Goal: Task Accomplishment & Management: Complete application form

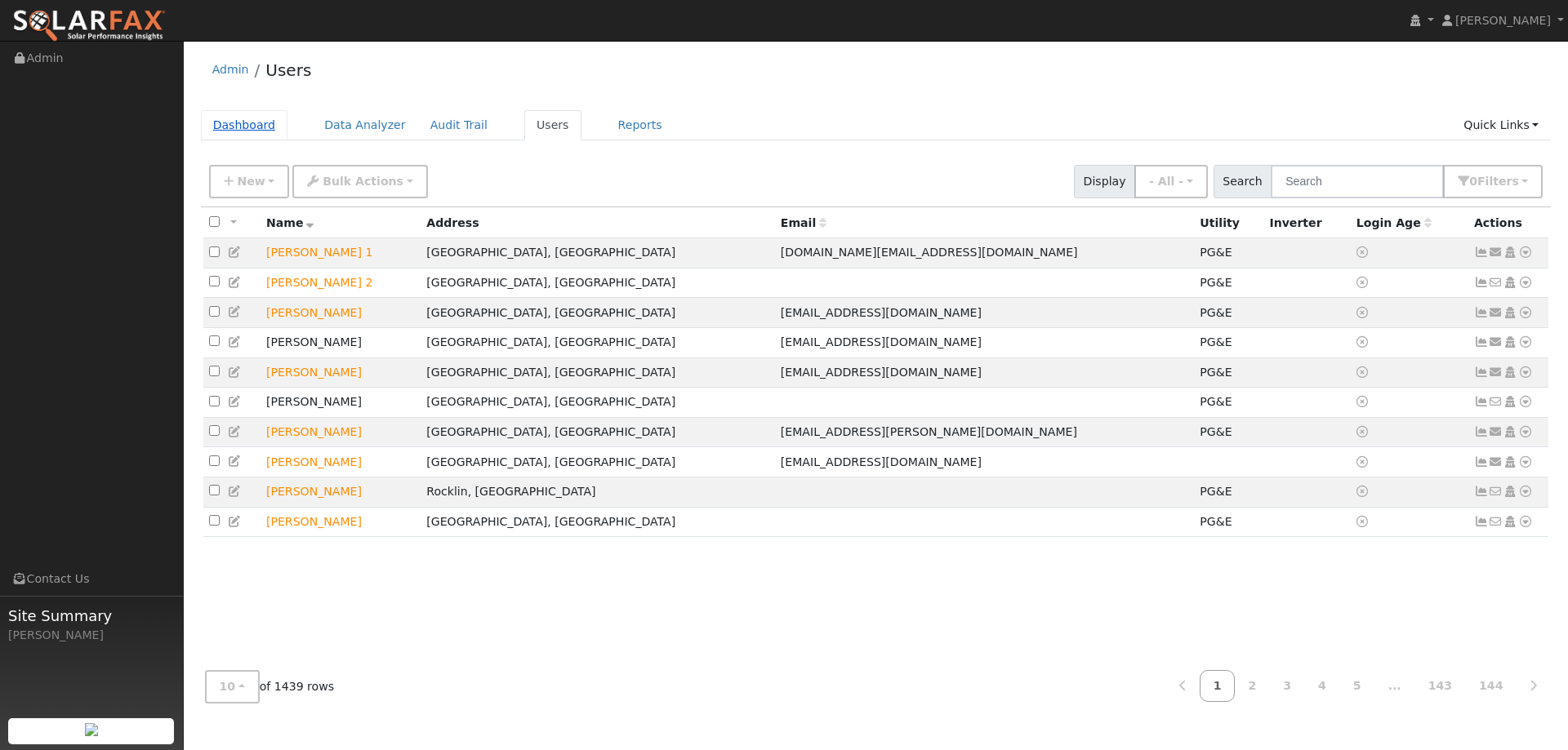
click at [235, 132] on link "Dashboard" at bounding box center [245, 125] width 87 height 30
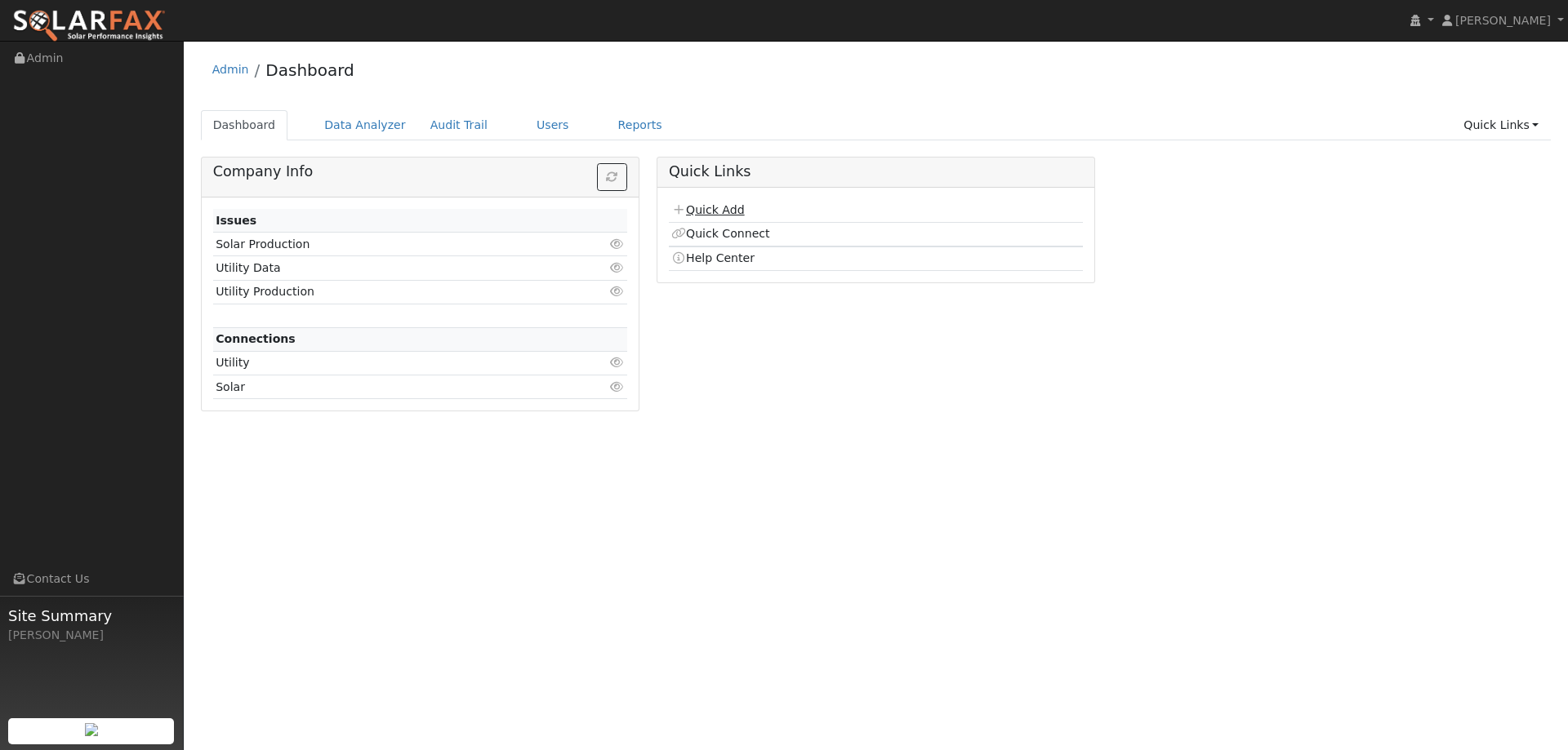
click at [716, 209] on link "Quick Add" at bounding box center [707, 209] width 72 height 13
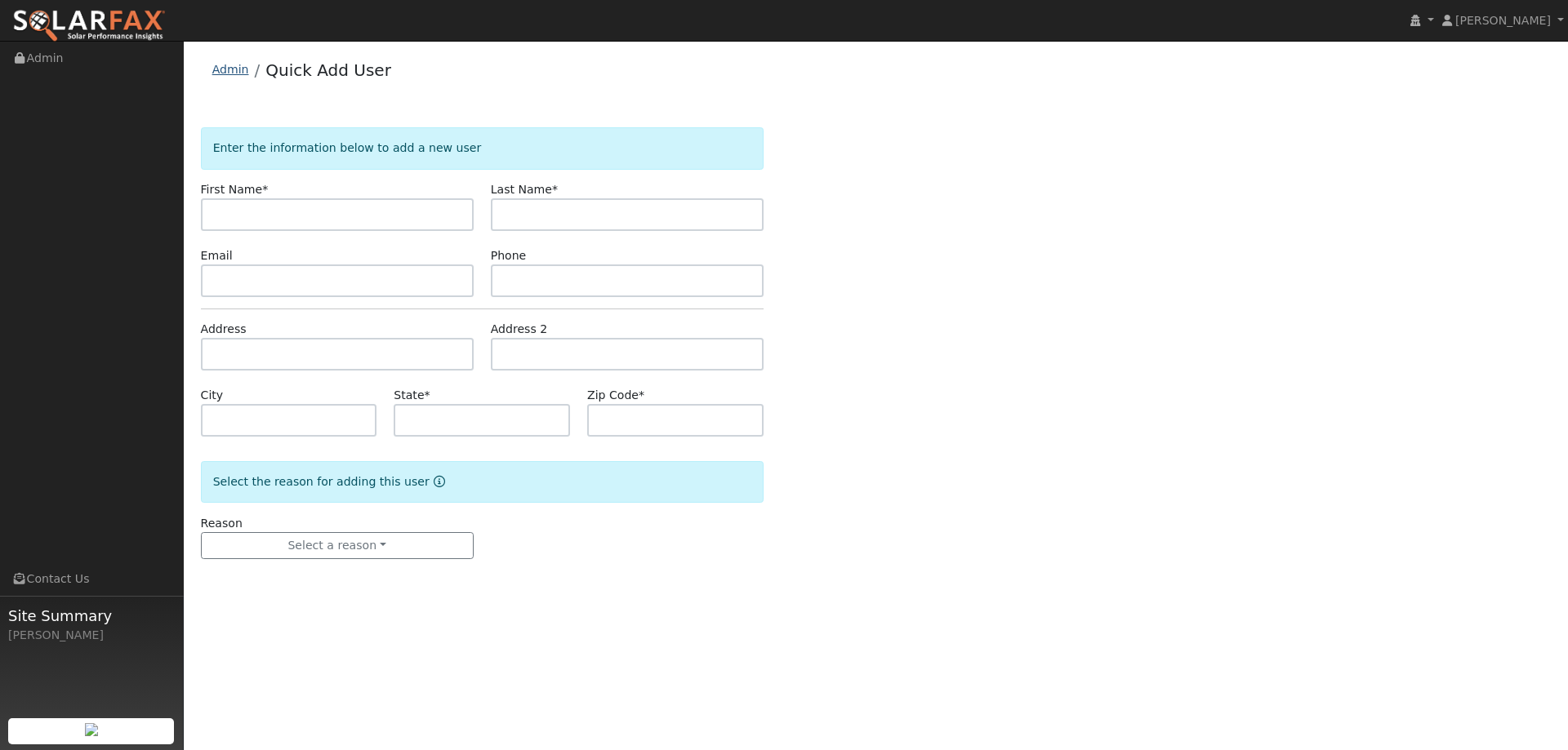
click at [226, 76] on link "Admin" at bounding box center [231, 69] width 37 height 13
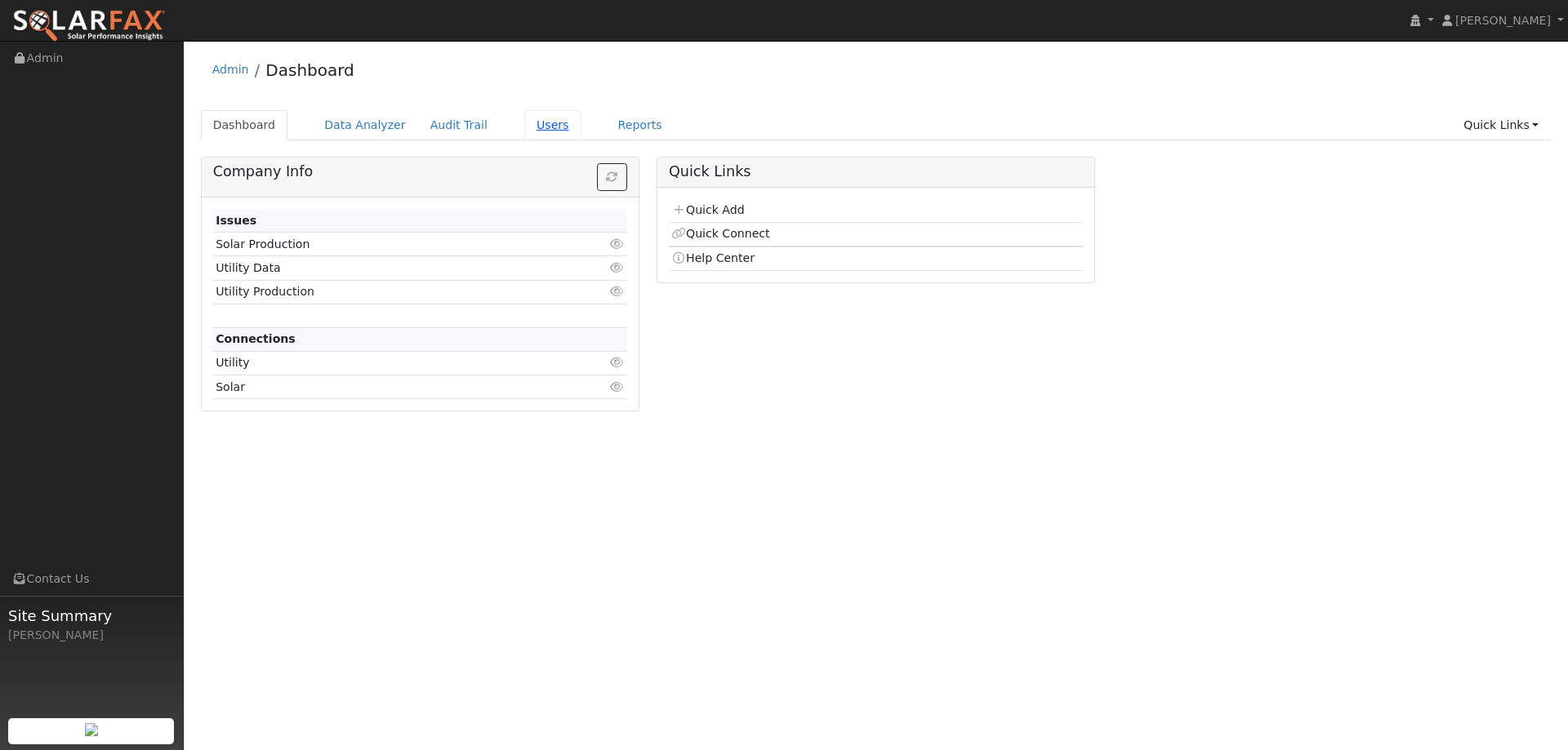
click at [525, 126] on link "Users" at bounding box center [553, 125] width 58 height 30
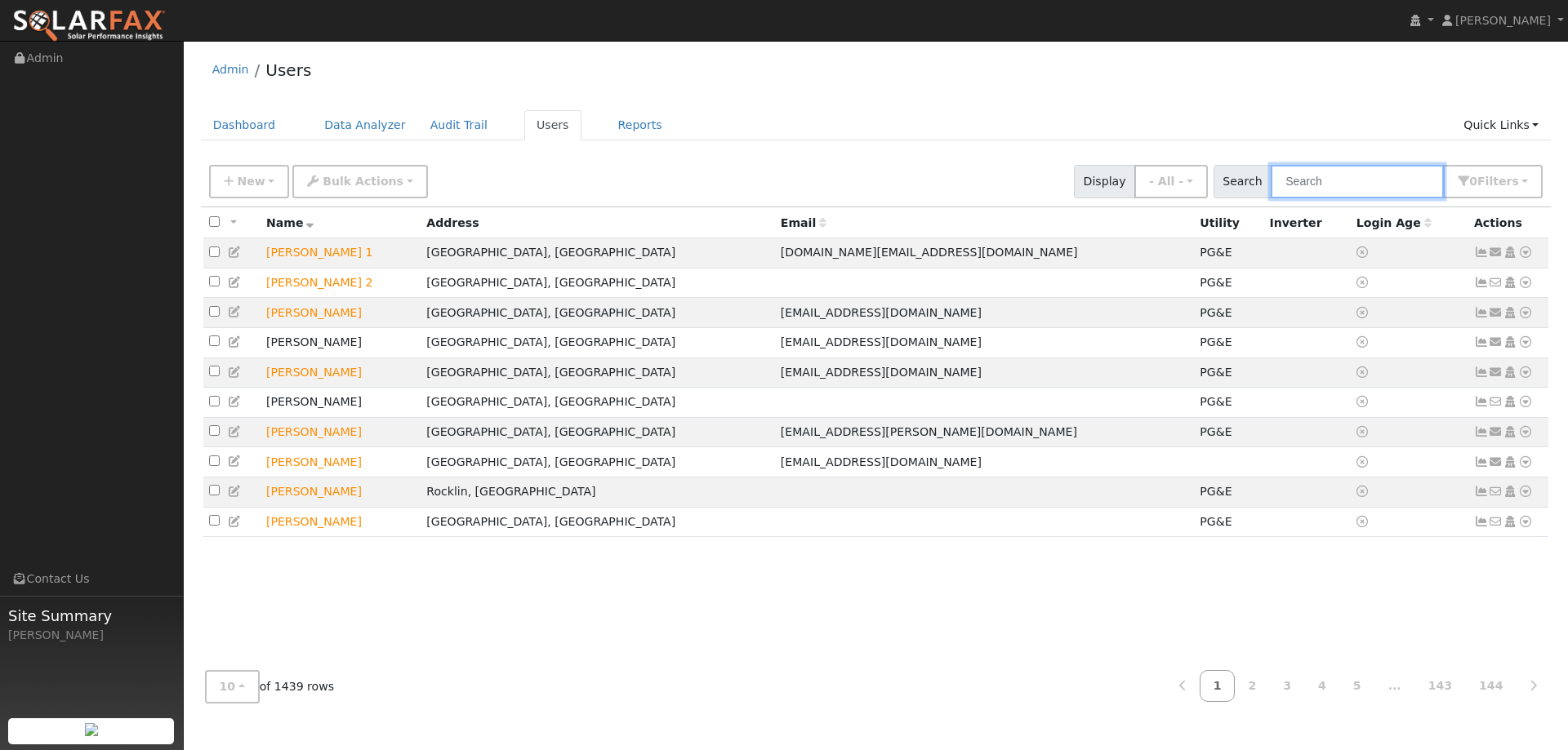
click at [1321, 175] on input "text" at bounding box center [1357, 181] width 173 height 33
paste input "[PERSON_NAME]"
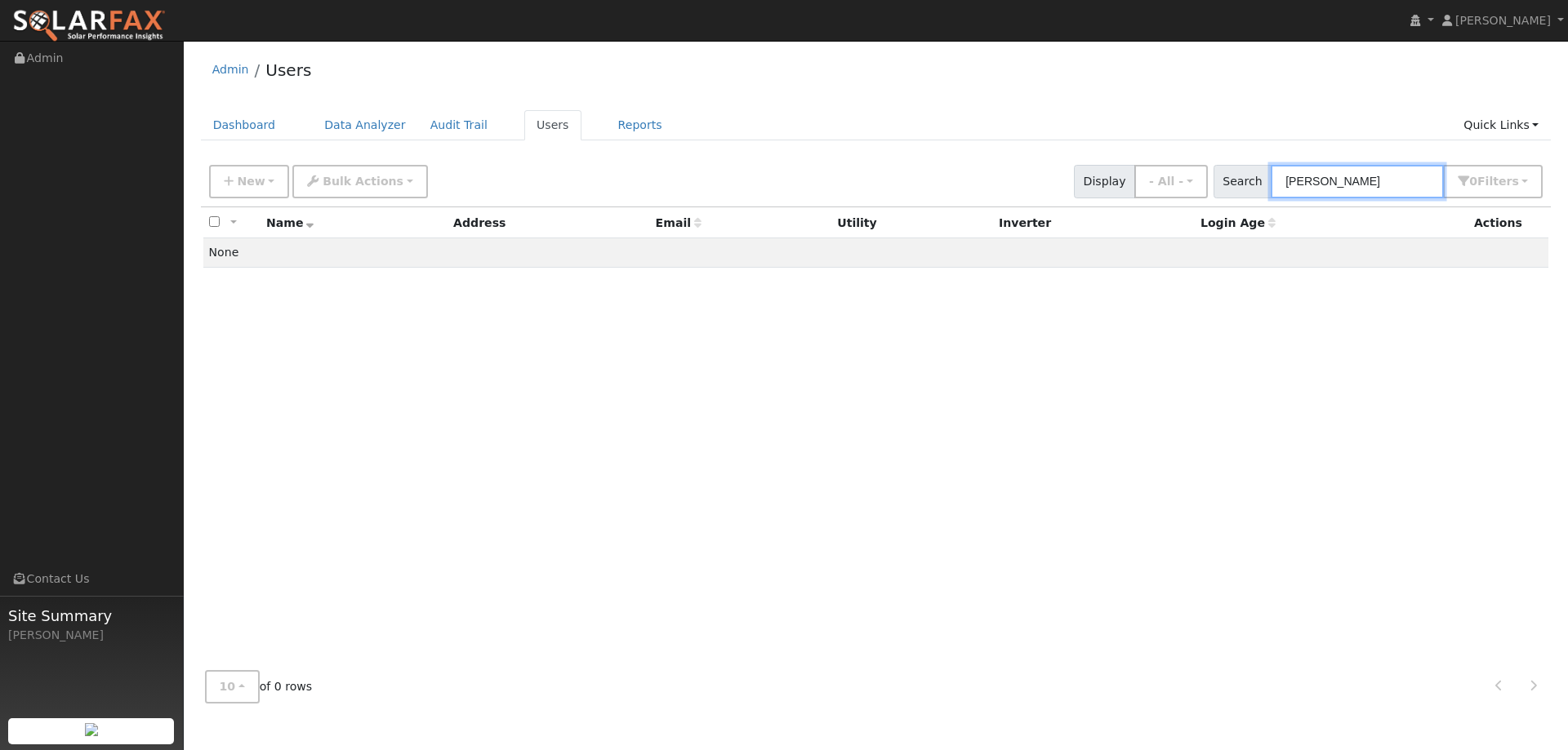
click at [1296, 182] on input "[PERSON_NAME]" at bounding box center [1357, 181] width 173 height 33
type input "[PERSON_NAME]"
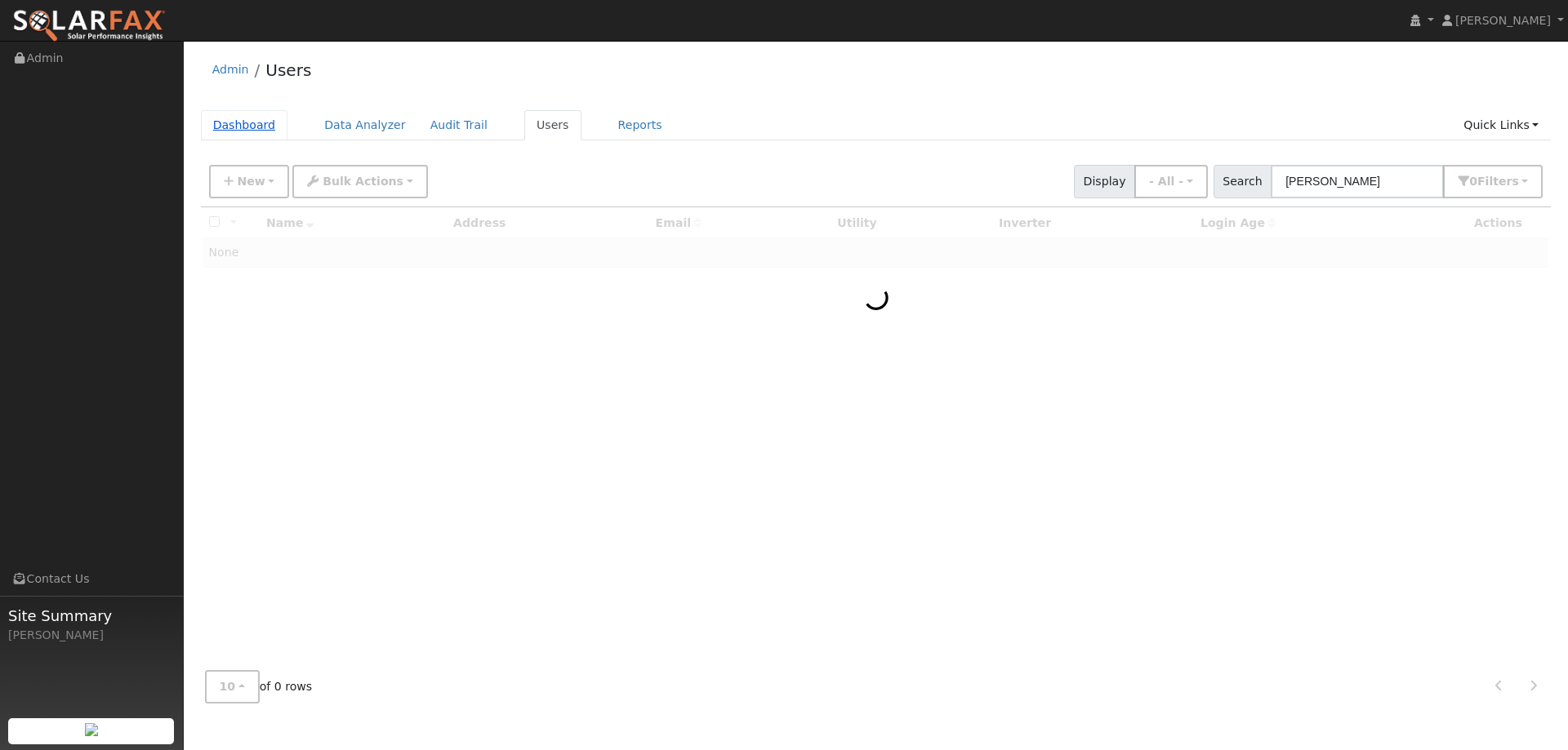
click at [235, 123] on link "Dashboard" at bounding box center [245, 125] width 87 height 30
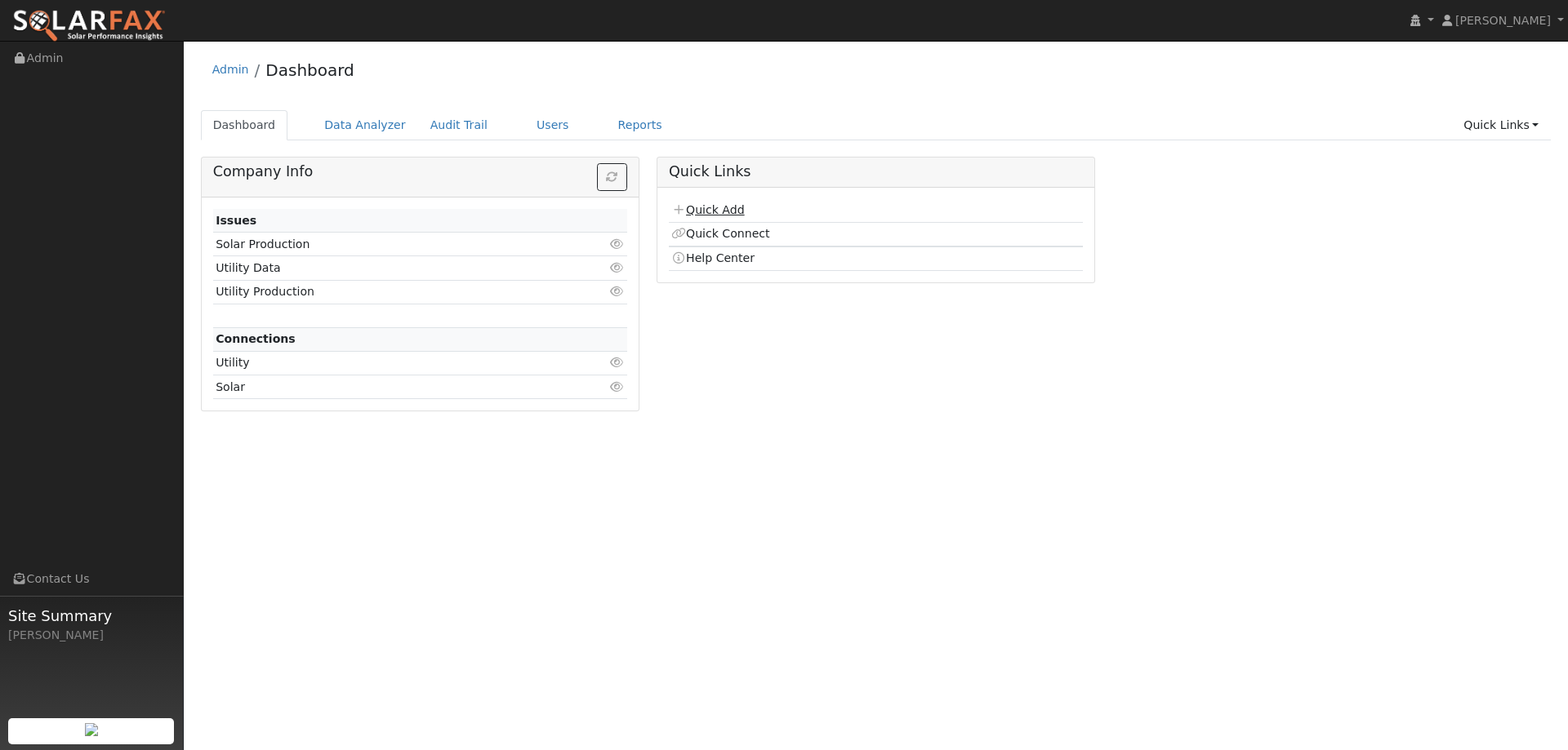
click at [728, 210] on link "Quick Add" at bounding box center [707, 209] width 72 height 13
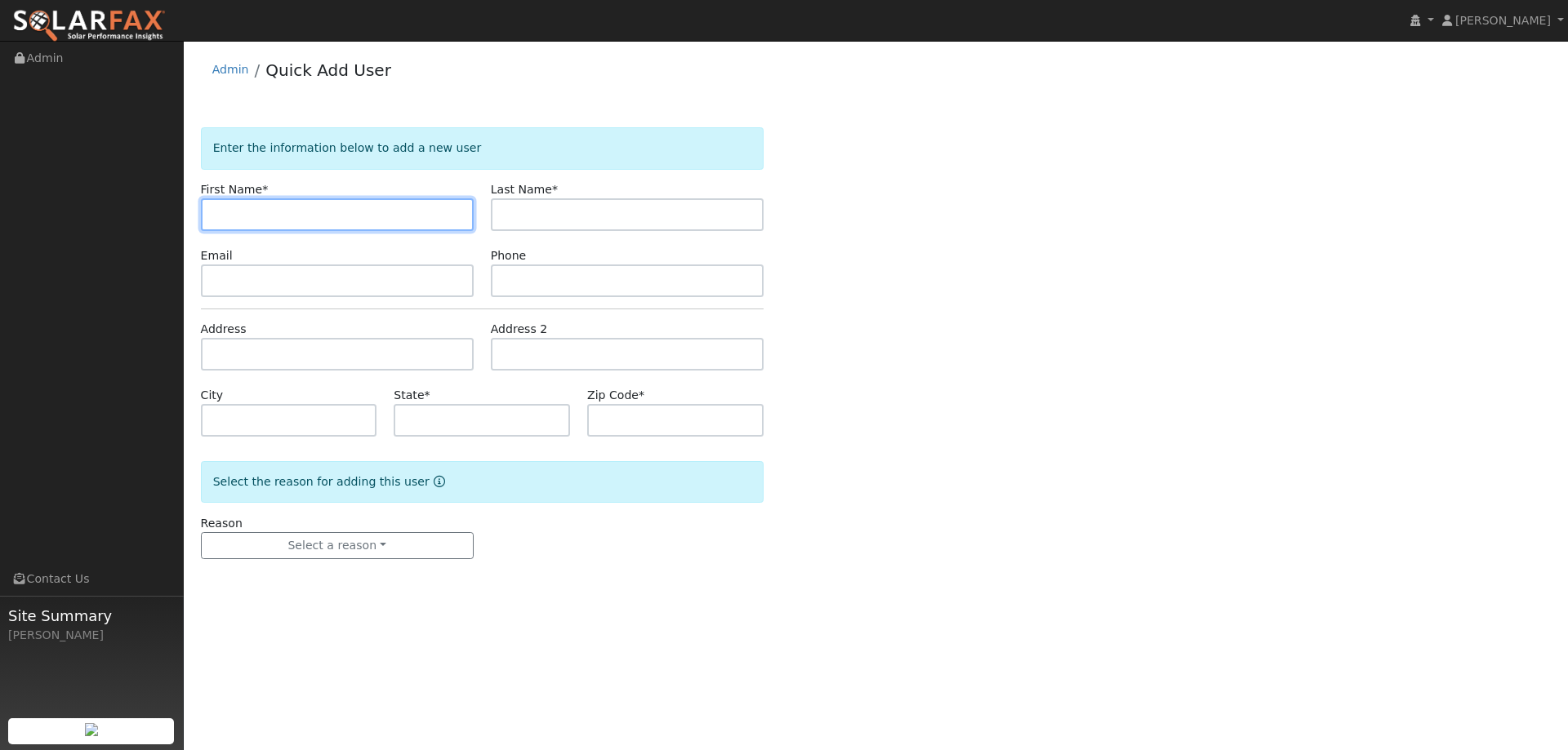
click at [212, 217] on input "text" at bounding box center [337, 214] width 273 height 32
paste input "Joshua"
click at [215, 216] on input "Joshua" at bounding box center [337, 214] width 273 height 32
type input "Joshua"
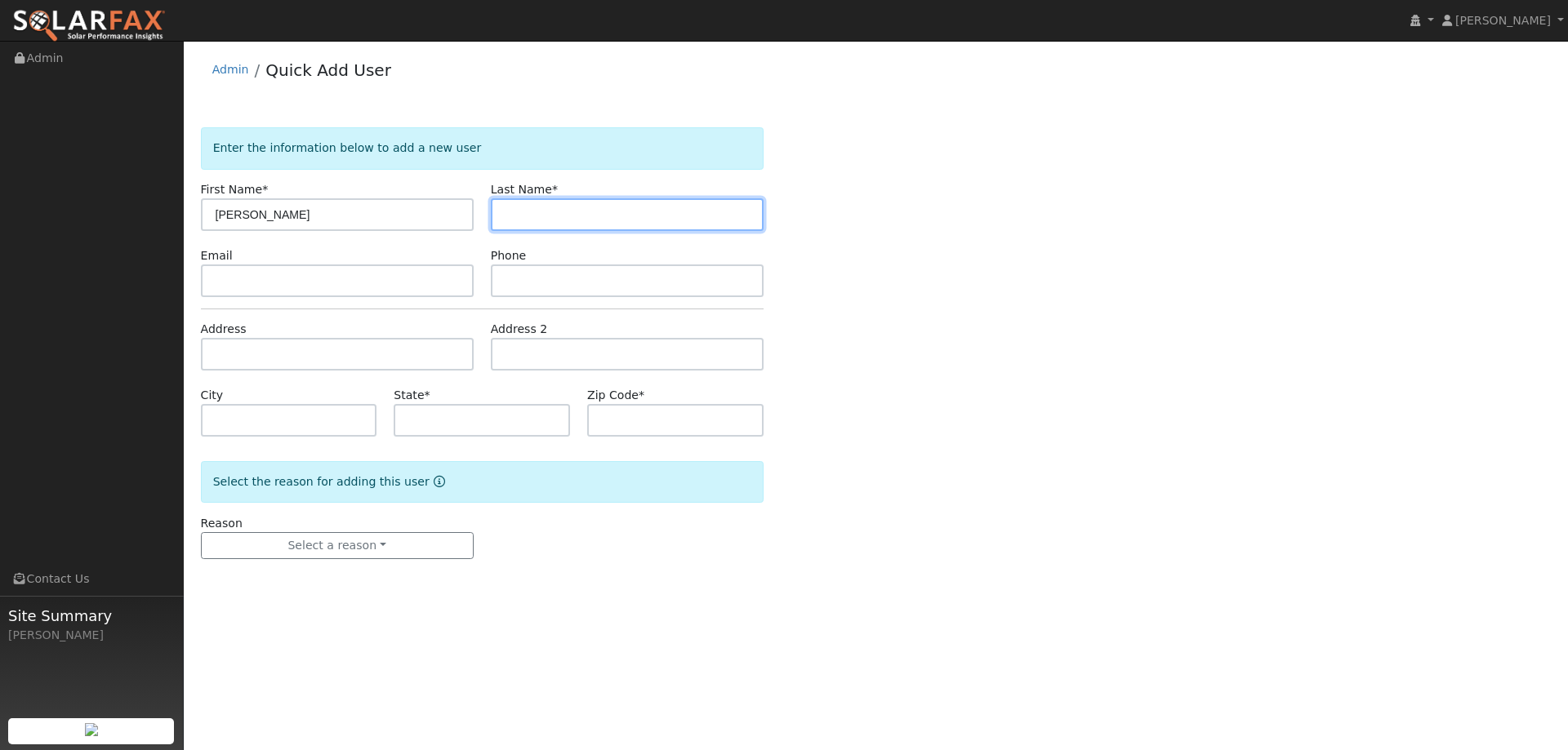
click at [553, 219] on input "text" at bounding box center [627, 214] width 273 height 32
click at [551, 218] on input "text" at bounding box center [627, 214] width 273 height 32
paste input "Austin"
click at [508, 213] on input "Austin" at bounding box center [627, 214] width 273 height 32
type input "Austin"
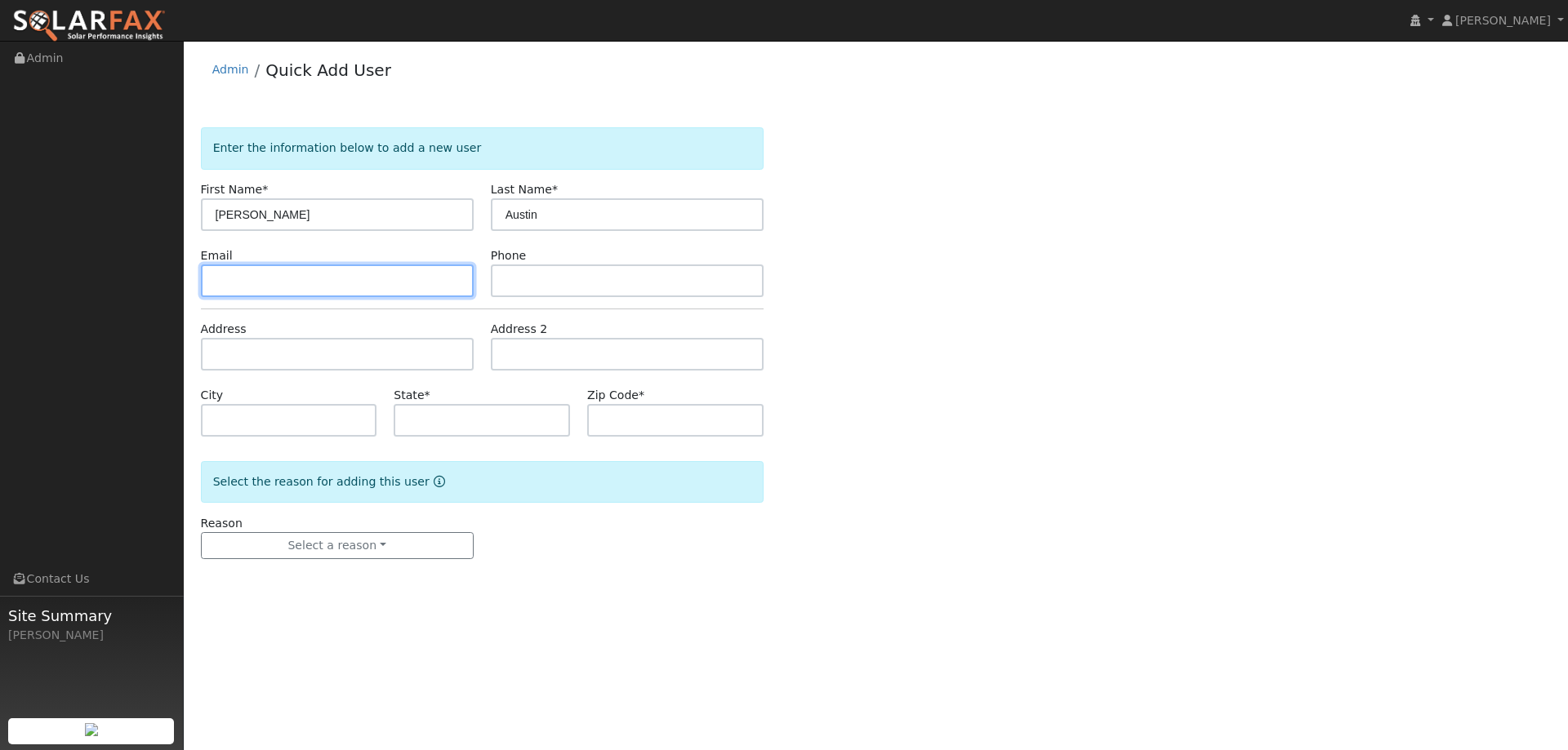
click at [356, 285] on input "text" at bounding box center [337, 280] width 273 height 32
click at [276, 276] on input "text" at bounding box center [337, 280] width 273 height 32
paste input "[PERSON_NAME][EMAIL_ADDRESS][DOMAIN_NAME]"
type input "[PERSON_NAME][EMAIL_ADDRESS][DOMAIN_NAME]"
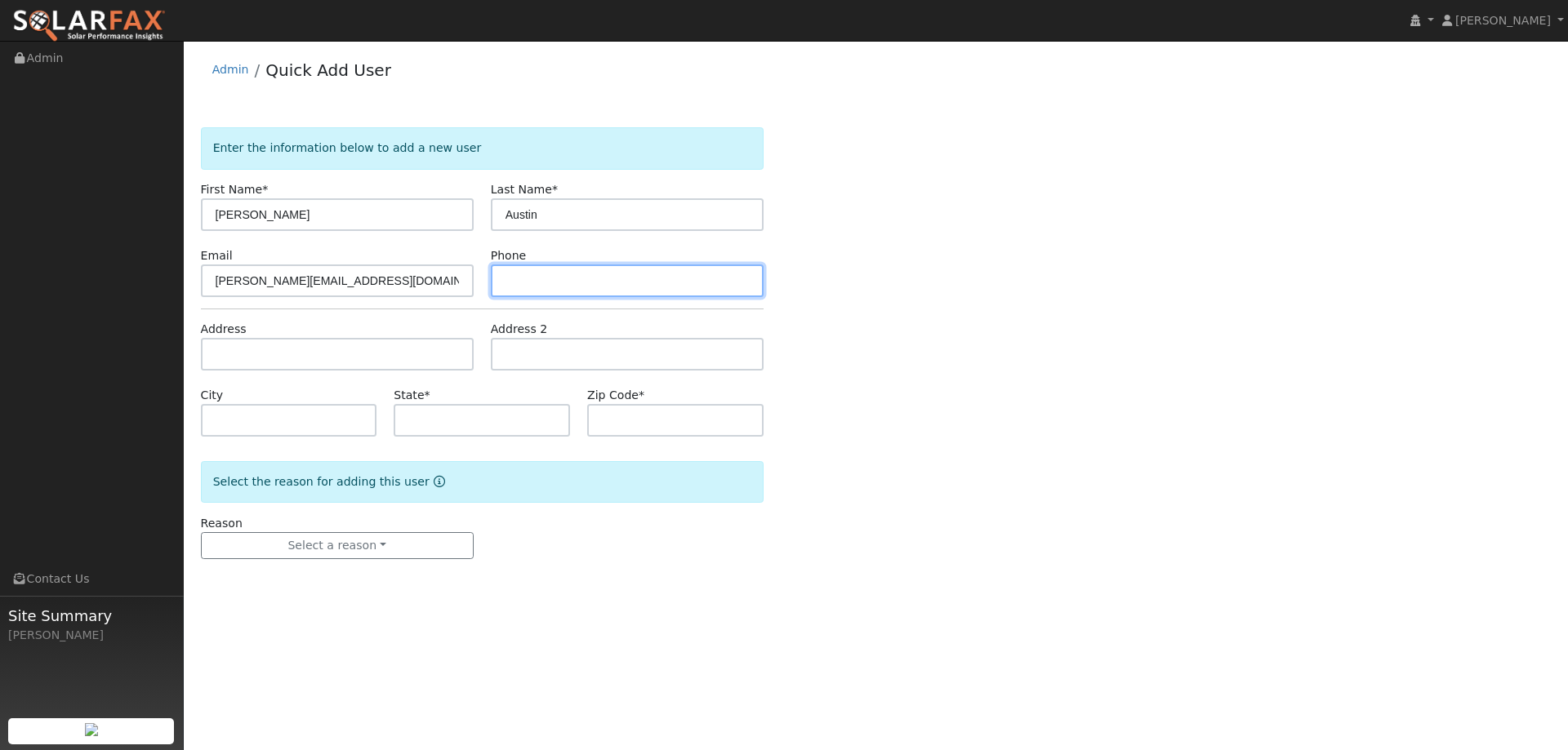
click at [557, 273] on input "text" at bounding box center [627, 280] width 273 height 32
click at [544, 274] on input "text" at bounding box center [627, 280] width 273 height 32
paste input "(530) 723-3871"
click at [504, 279] on input "(530) 723-3871" at bounding box center [627, 280] width 273 height 32
type input "(530) 723-3871"
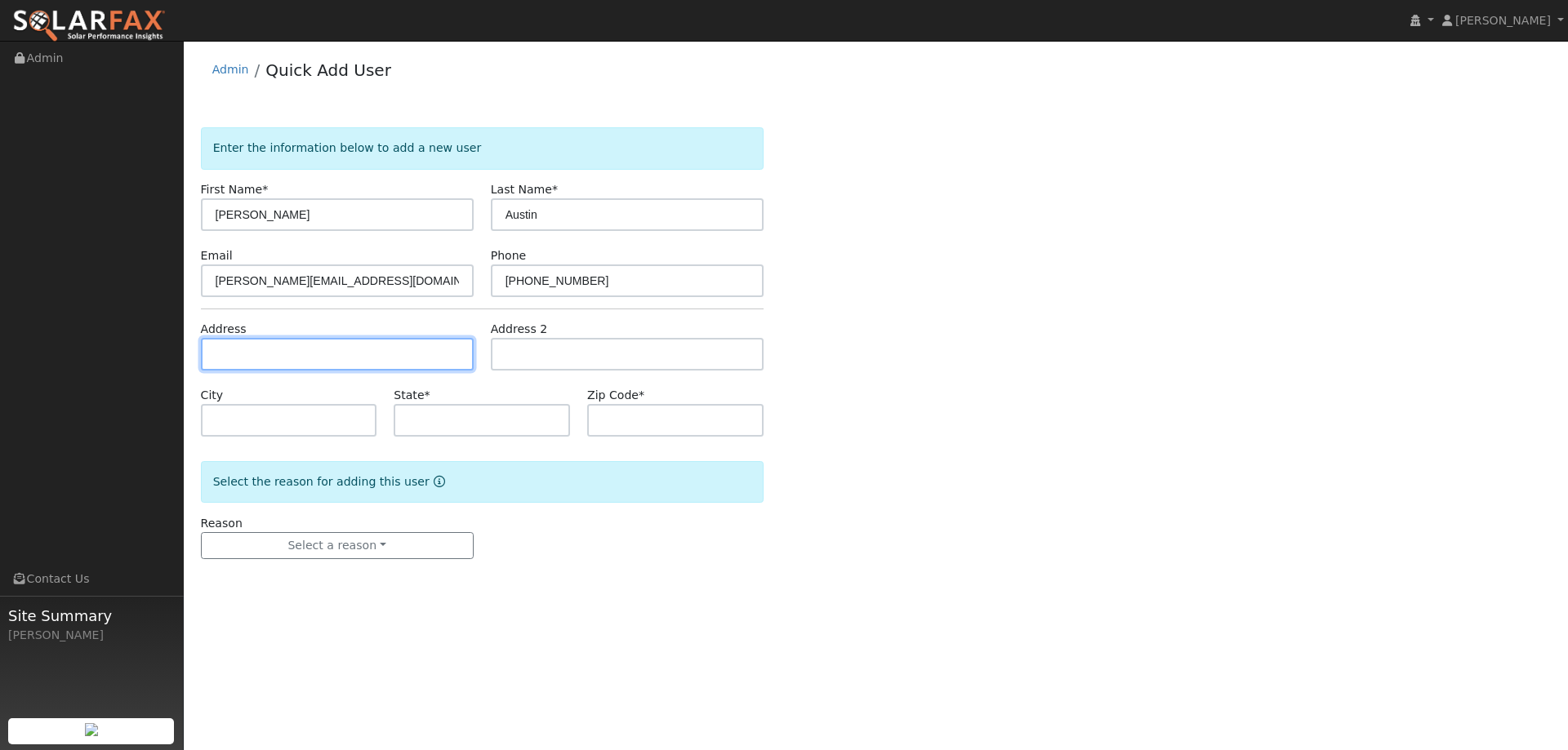
click at [356, 357] on input "text" at bounding box center [337, 354] width 273 height 32
click at [239, 356] on input "text" at bounding box center [337, 354] width 273 height 32
paste input "8565 Windy Ridge Trail"
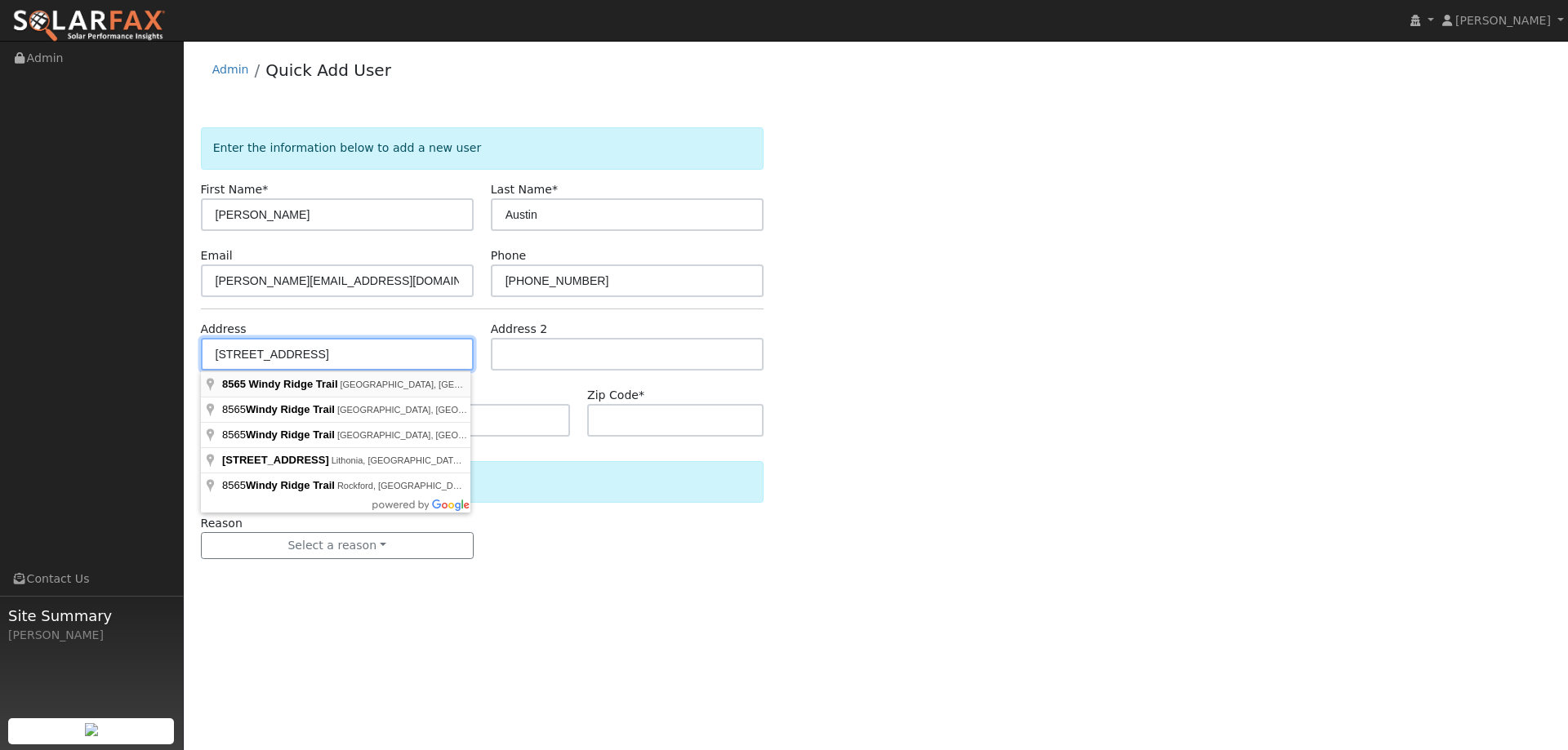
type input "8565 Windy Ridge Trail"
type input "Winters"
type input "CA"
type input "95694"
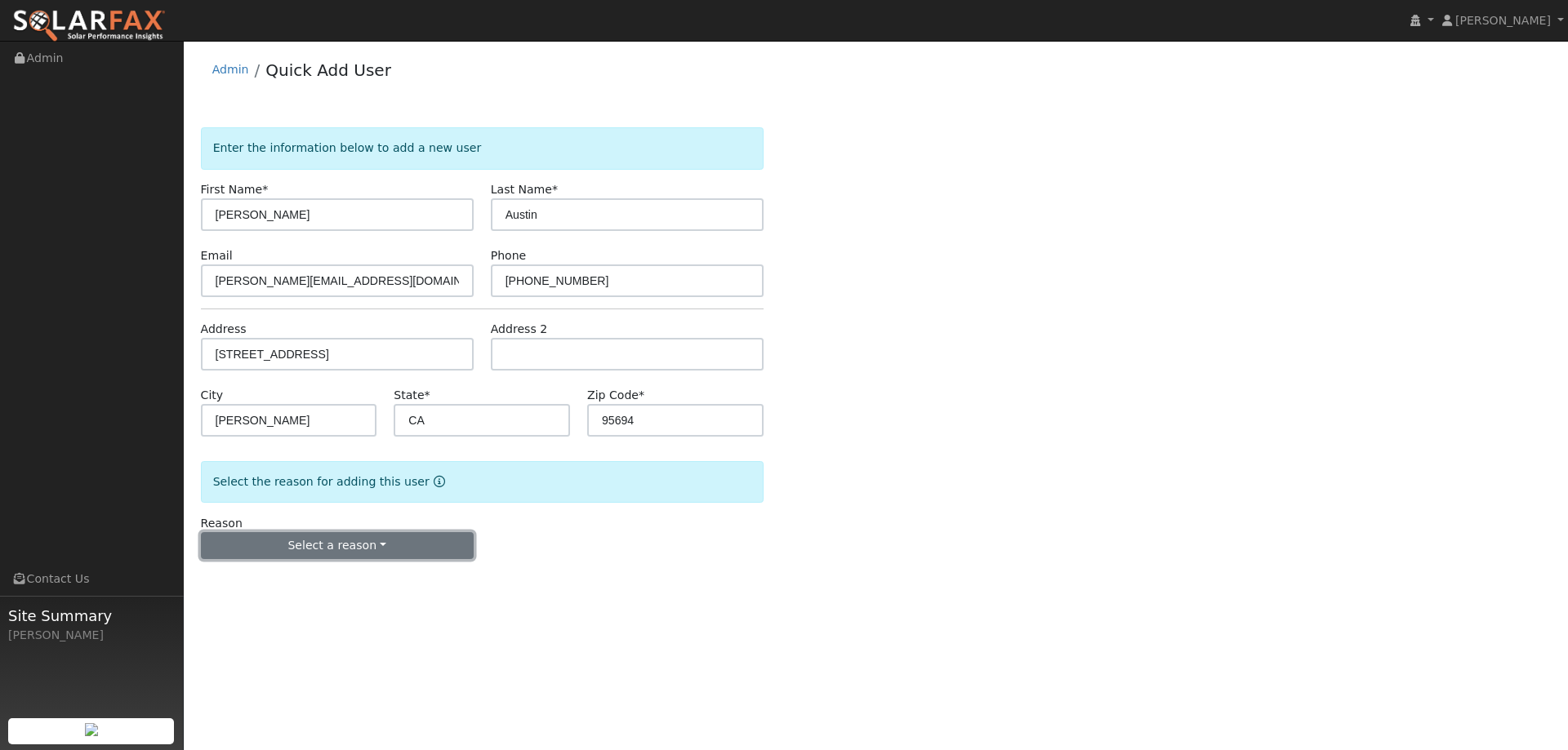
click at [380, 532] on button "Select a reason" at bounding box center [337, 546] width 273 height 28
click at [295, 584] on link "New lead" at bounding box center [291, 579] width 180 height 23
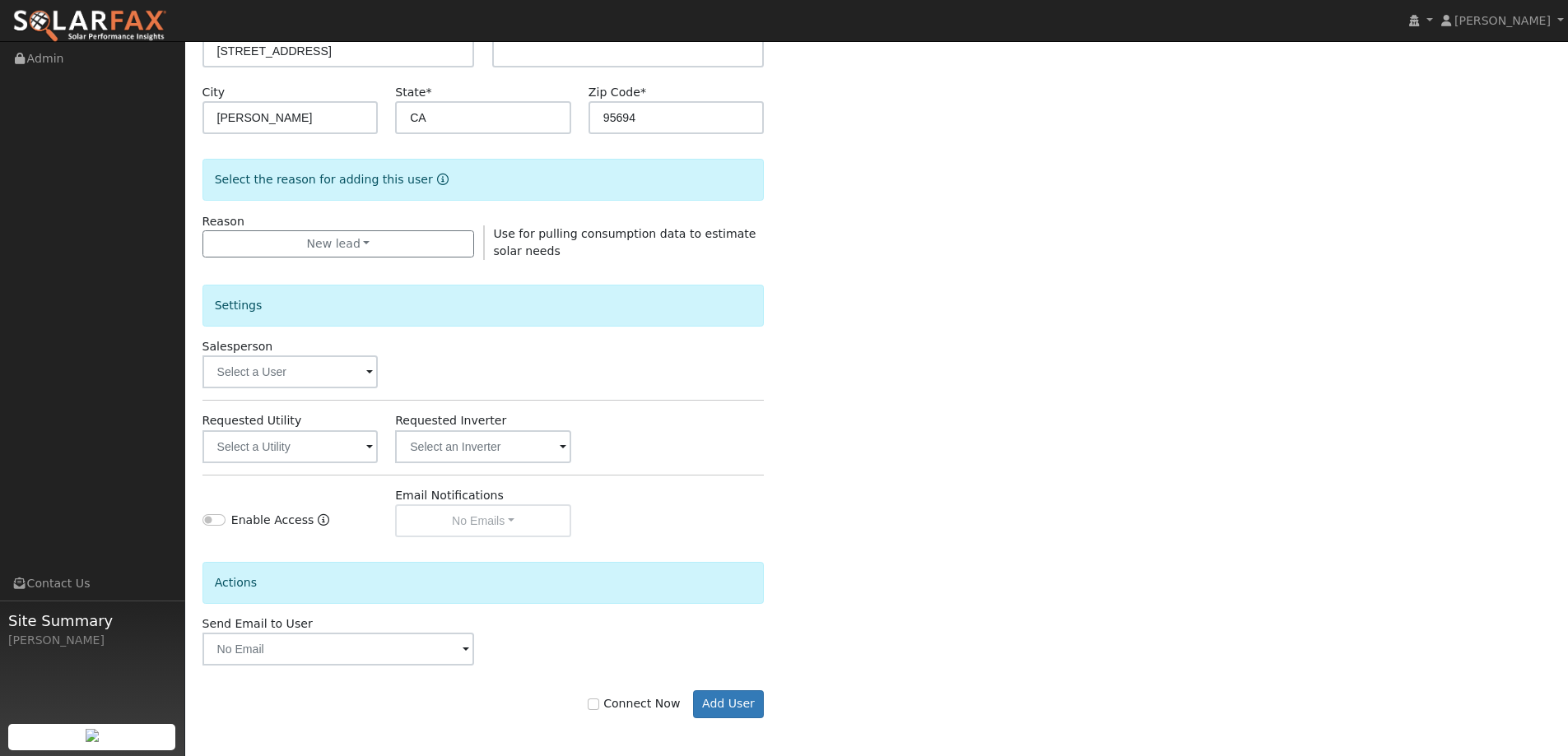
scroll to position [309, 0]
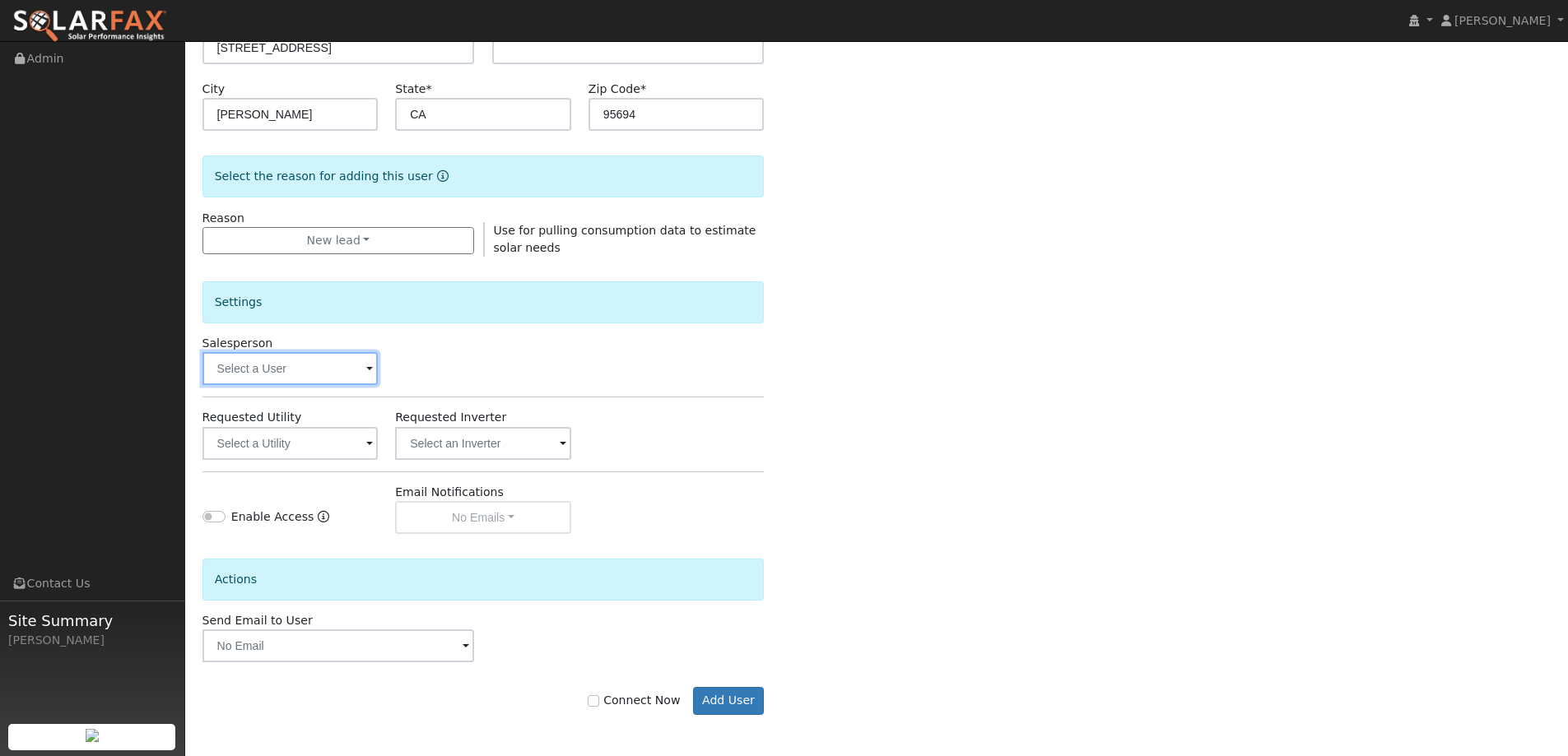
click at [353, 369] on input "text" at bounding box center [291, 368] width 177 height 32
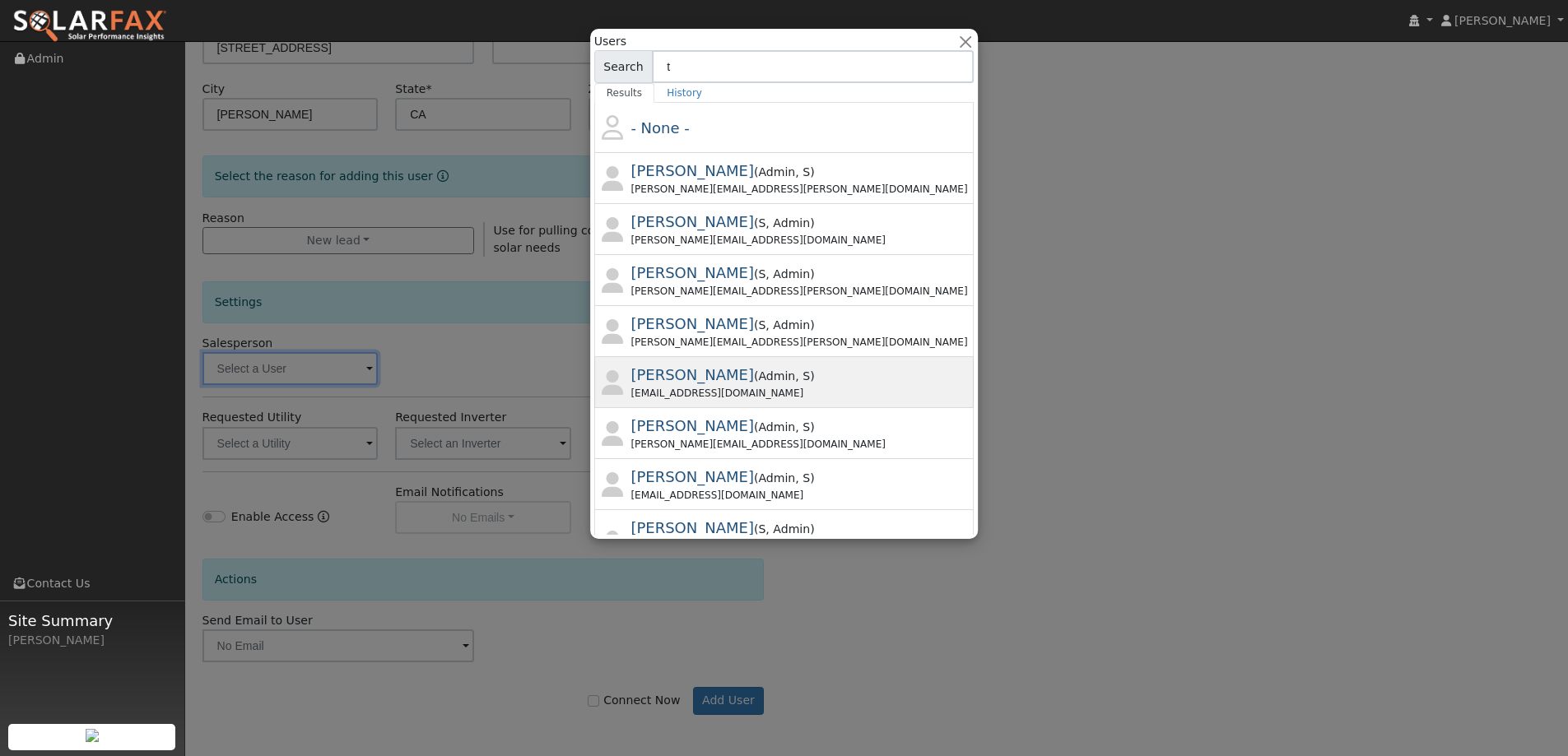
type input "t"
click at [780, 375] on div "Tory Kelly ( Admin , S ) Tory@ambrosesolar.com" at bounding box center [801, 382] width 340 height 37
type input "Tory Kelly"
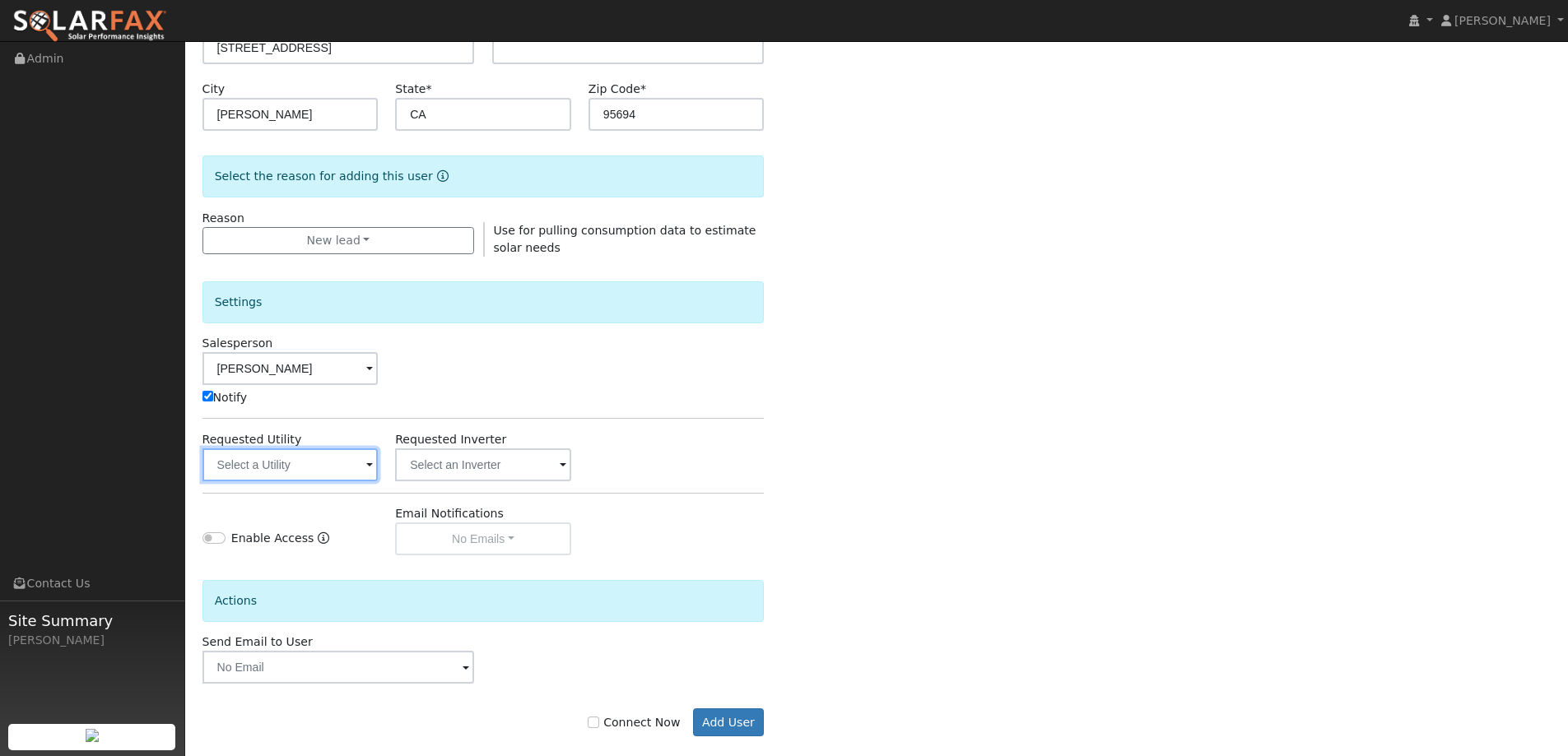
click at [277, 457] on input "text" at bounding box center [291, 464] width 177 height 32
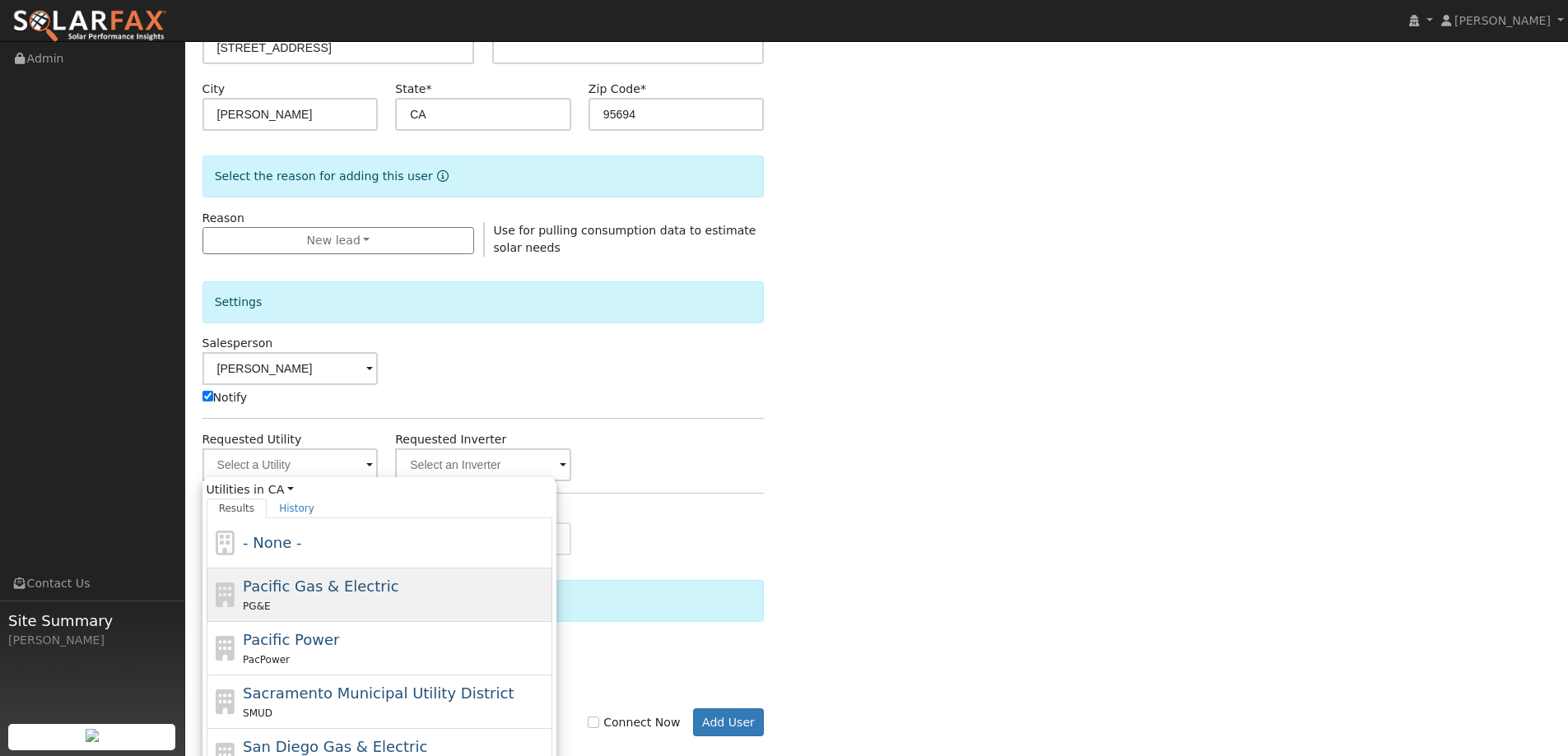
click at [408, 584] on div "Pacific Gas & Electric PG&E" at bounding box center [395, 594] width 306 height 40
type input "Pacific Gas & Electric"
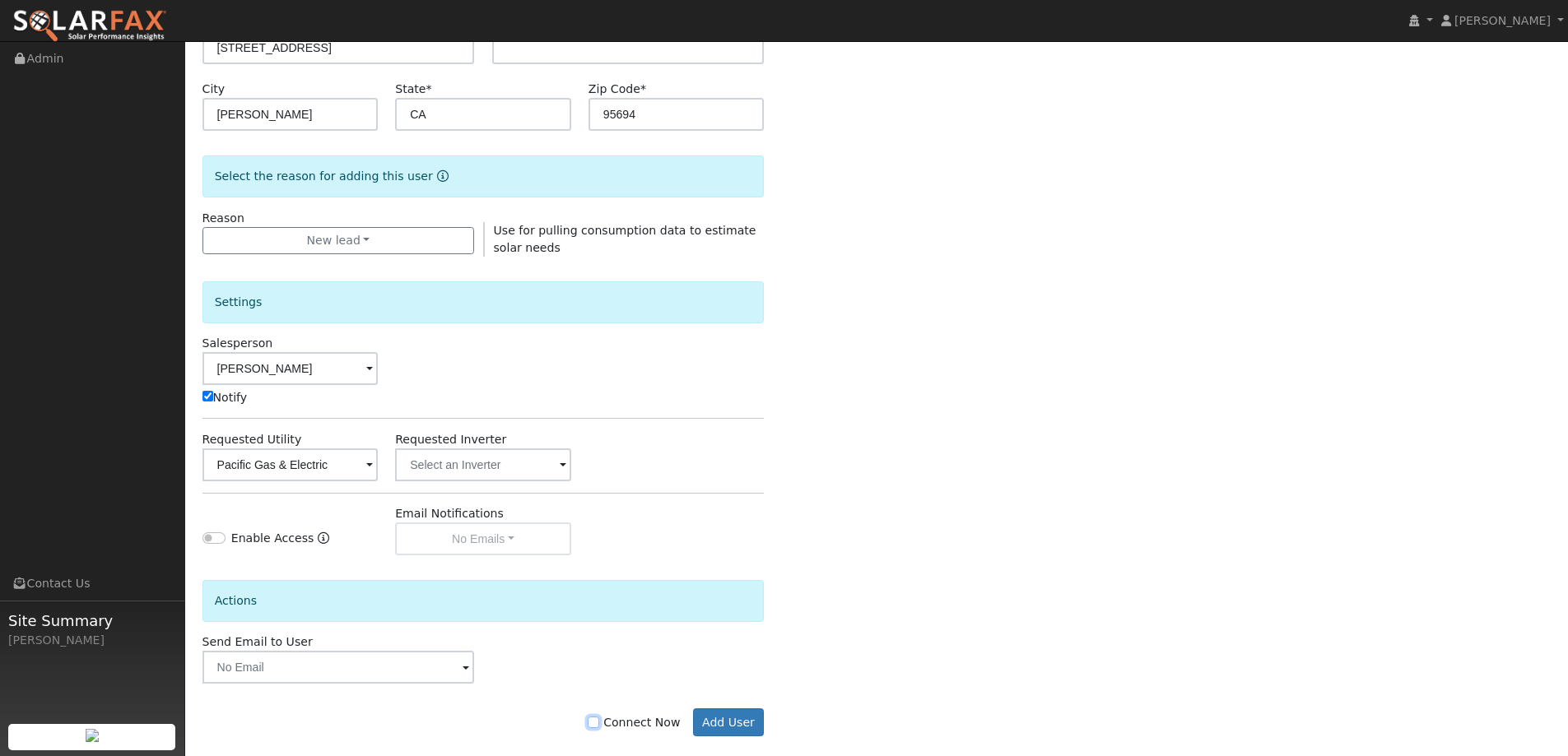
click at [599, 722] on input "Connect Now" at bounding box center [593, 722] width 11 height 11
checkbox input "true"
click at [719, 729] on button "Add User" at bounding box center [729, 723] width 72 height 28
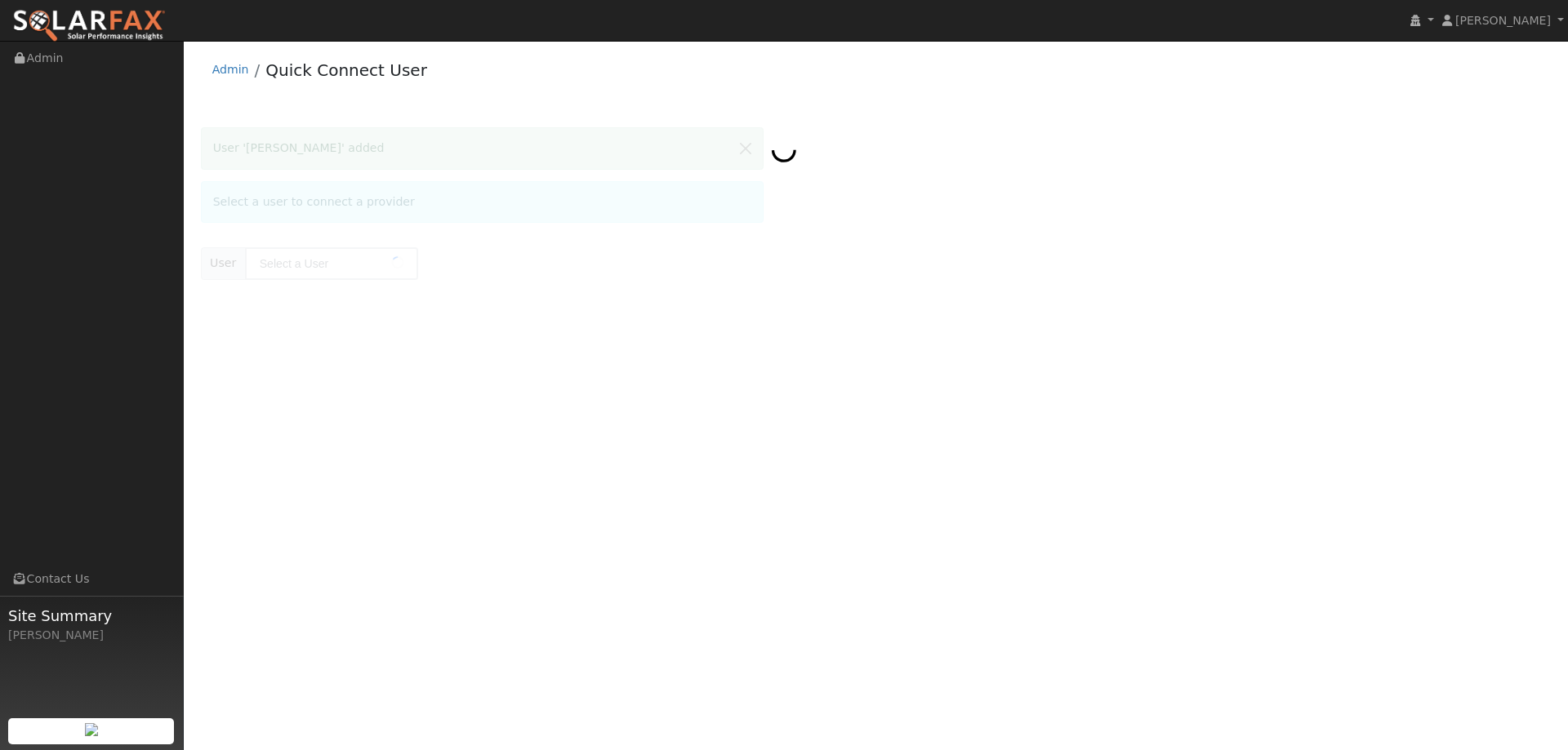
type input "[PERSON_NAME]"
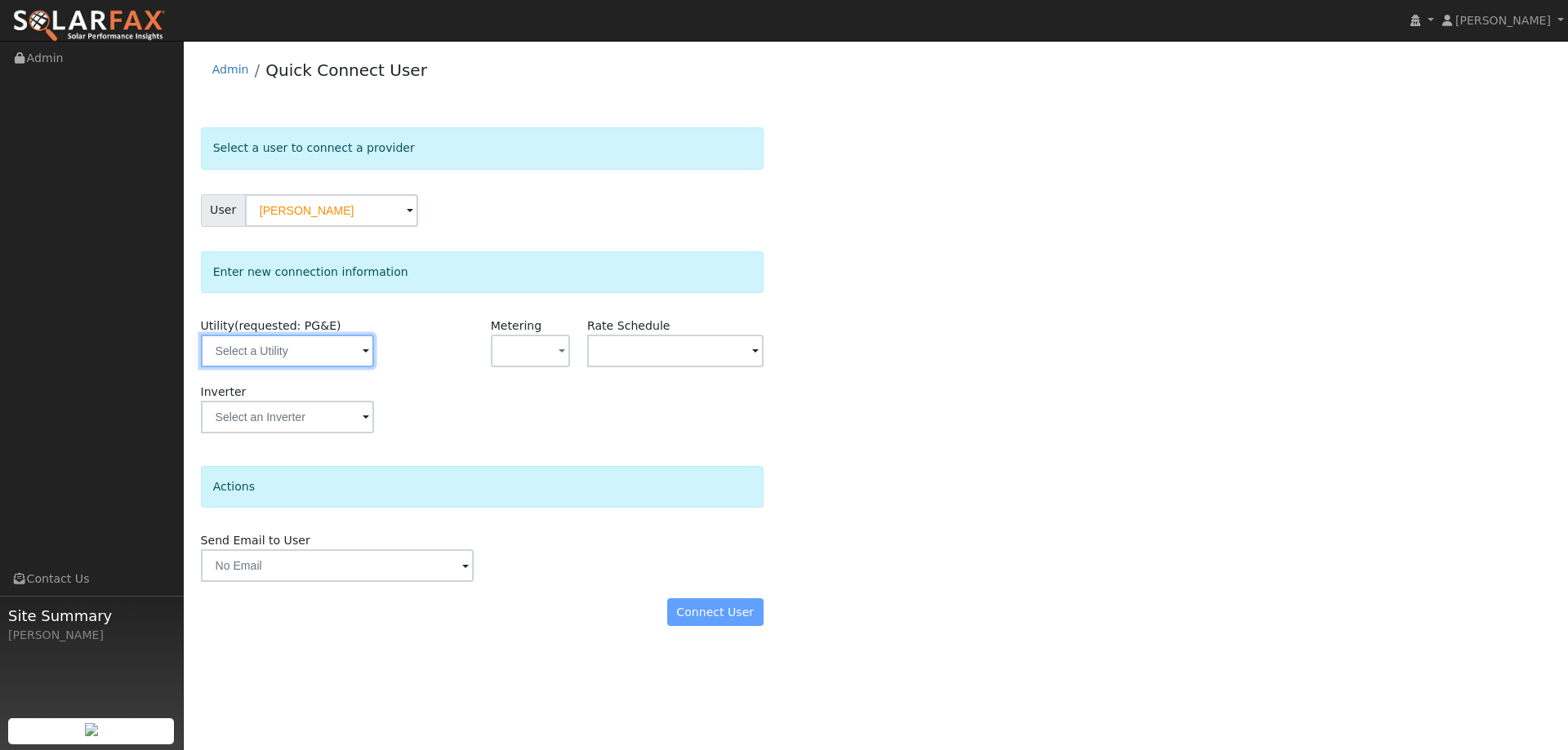
click at [345, 348] on input "text" at bounding box center [288, 350] width 173 height 32
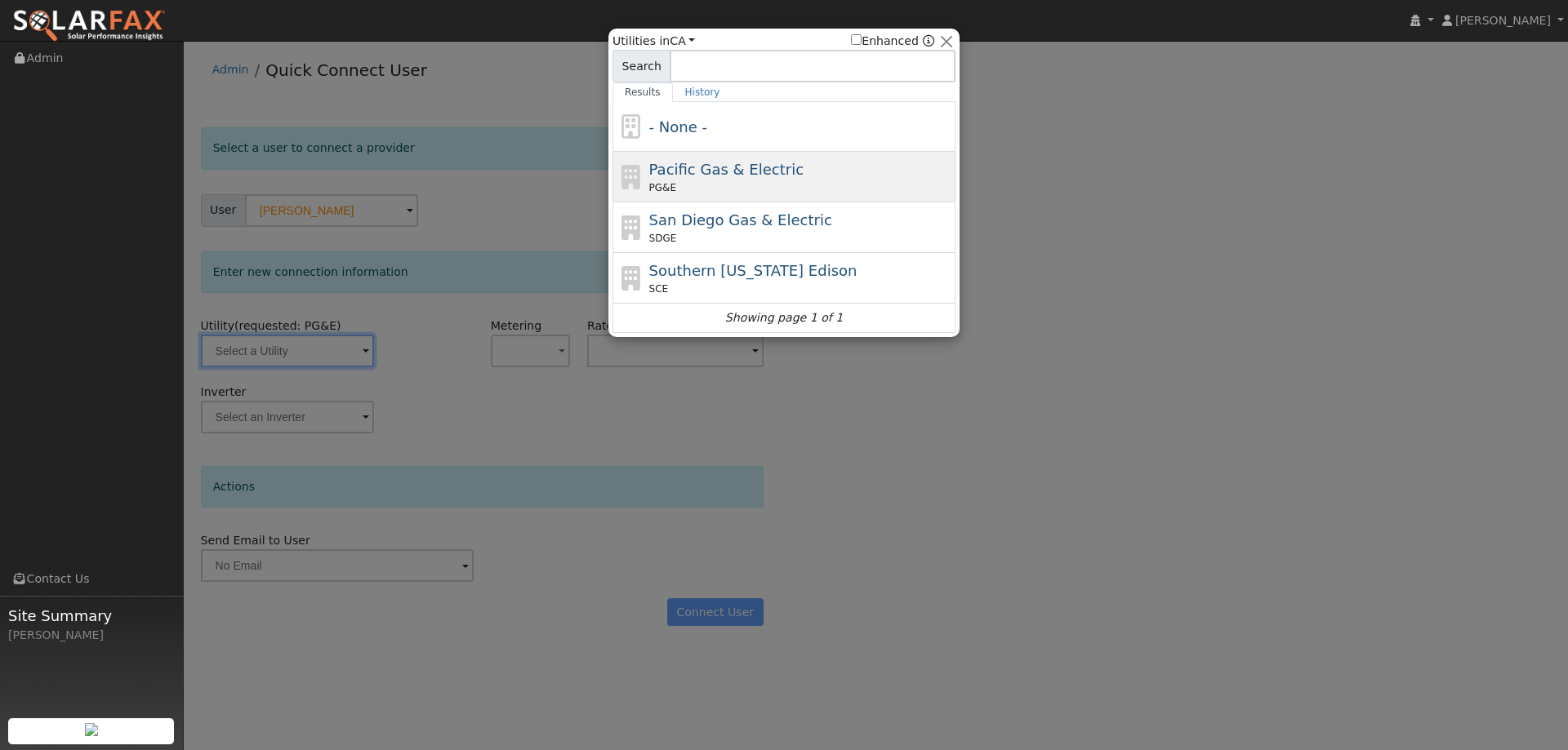
click at [834, 164] on div "Pacific Gas & Electric PG&E" at bounding box center [801, 177] width 303 height 37
type input "PG&E"
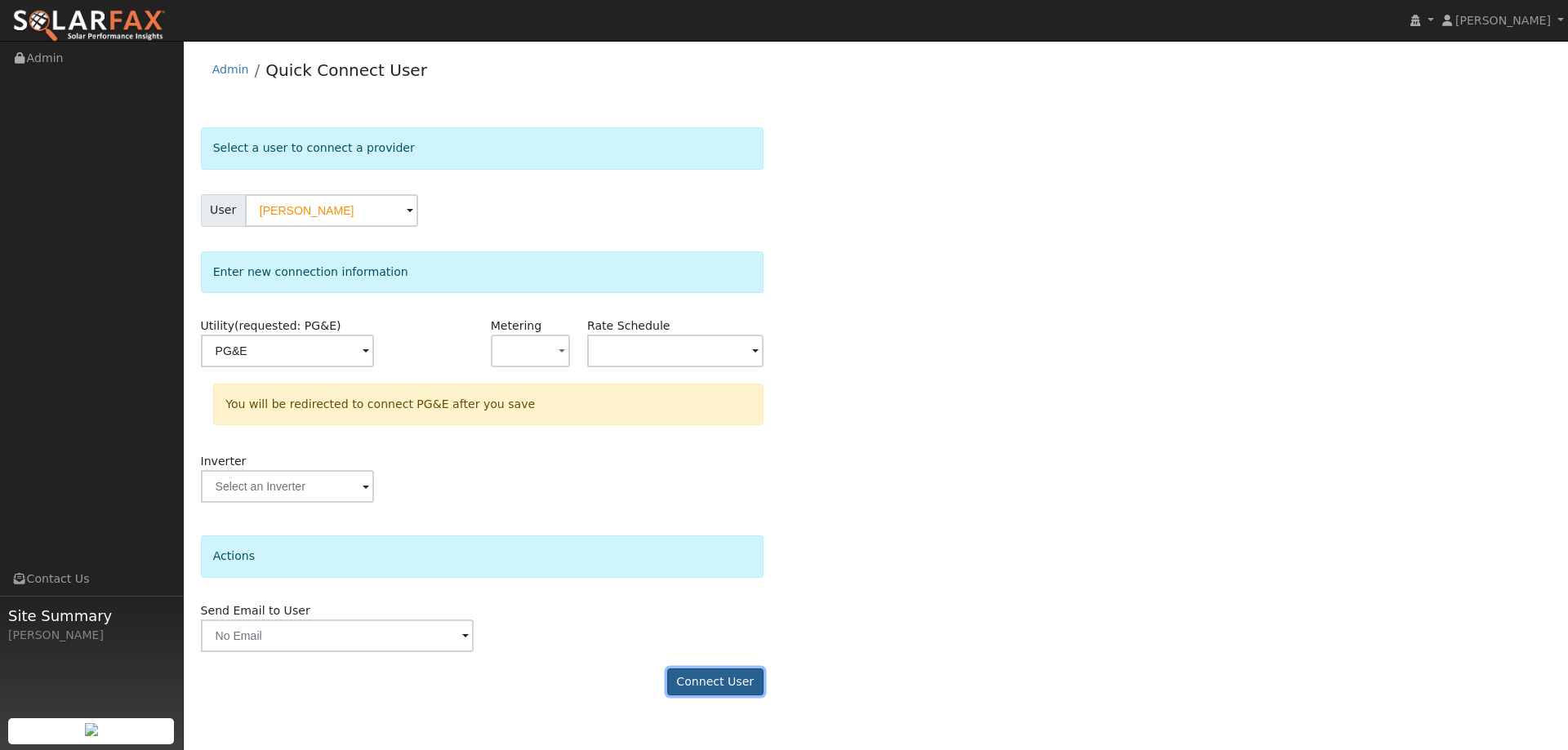
click at [733, 688] on button "Connect User" at bounding box center [716, 682] width 97 height 28
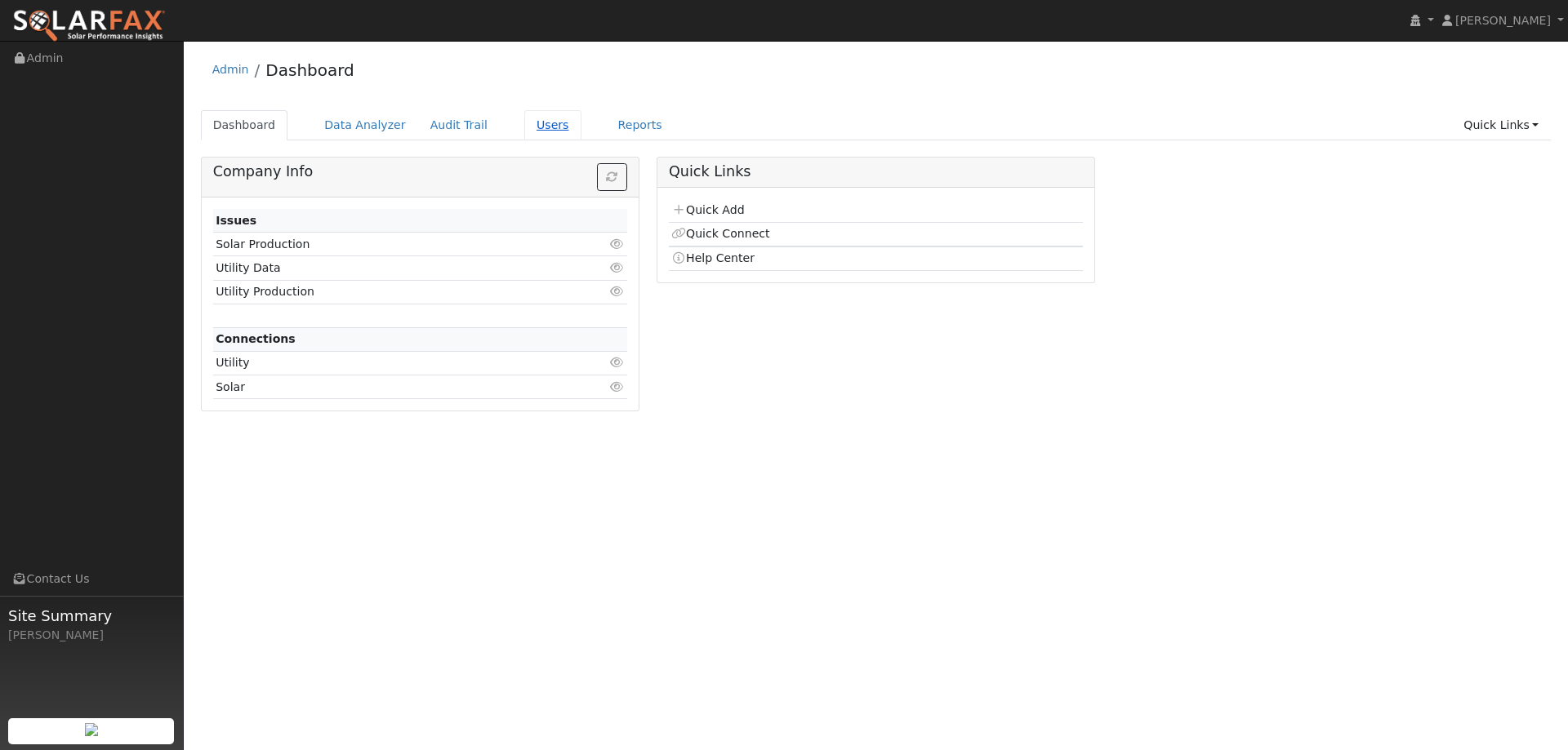
click at [536, 128] on link "Users" at bounding box center [553, 125] width 58 height 30
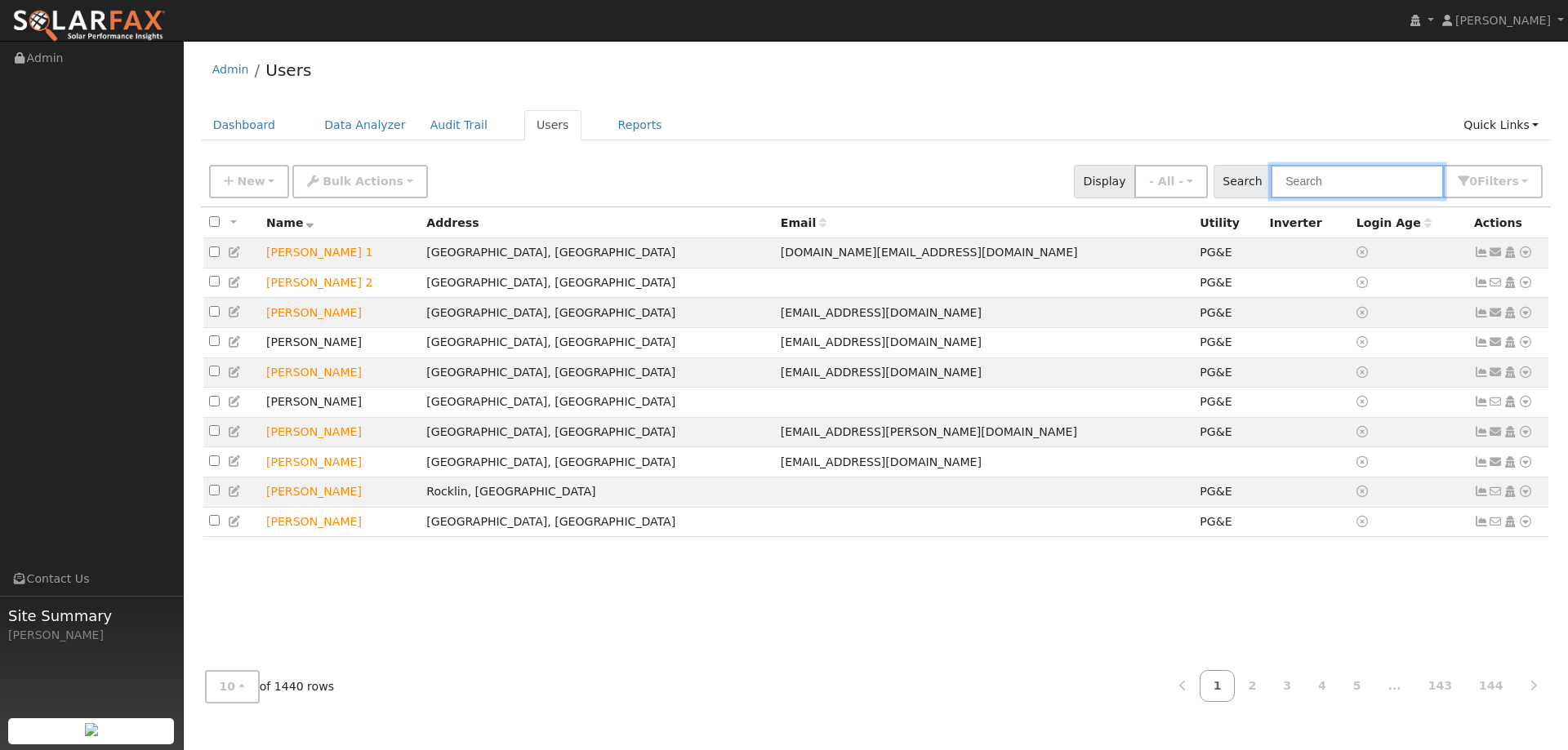
click at [1321, 179] on input "text" at bounding box center [1357, 181] width 173 height 33
paste input "[PERSON_NAME]"
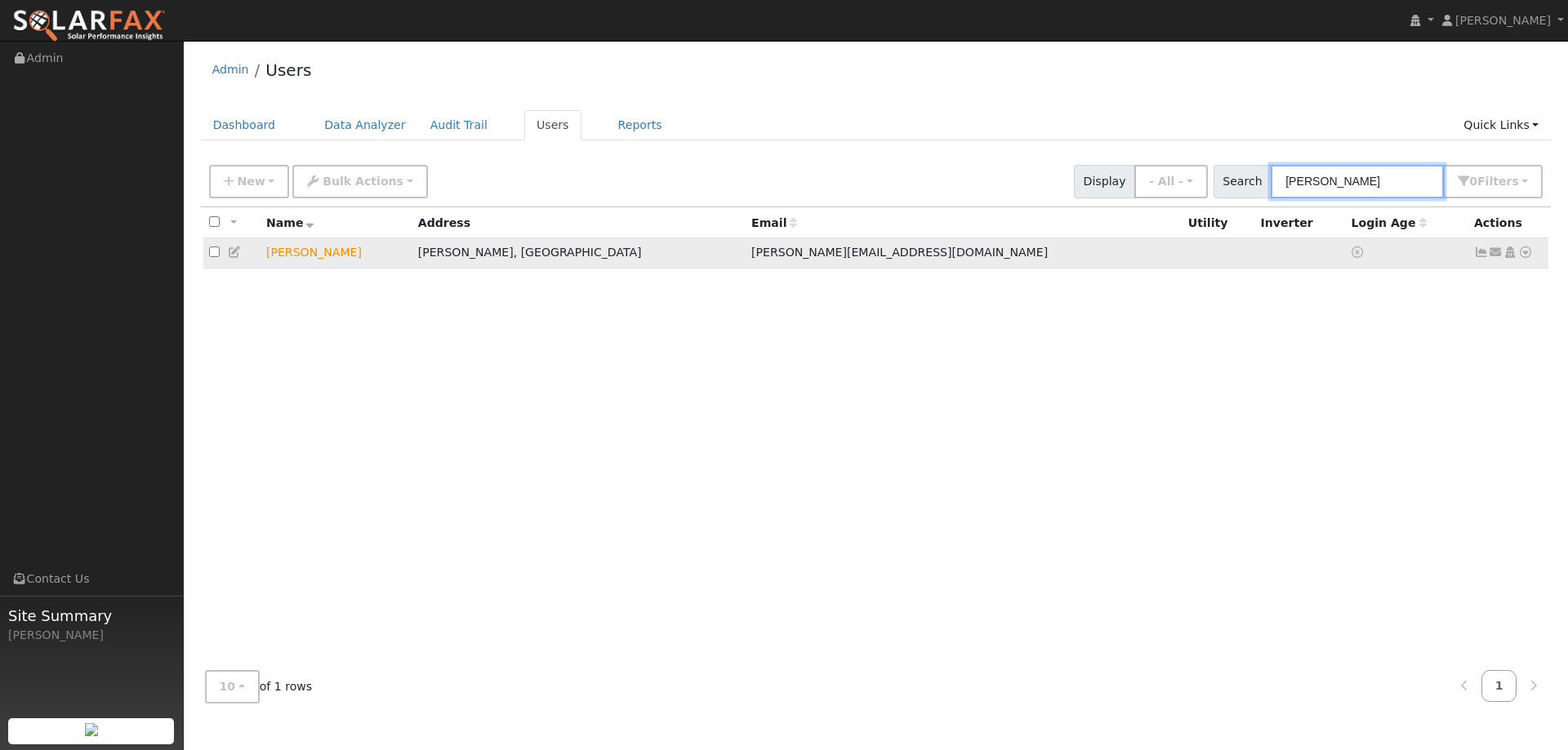
type input "[PERSON_NAME]"
click at [1525, 255] on icon at bounding box center [1525, 252] width 15 height 11
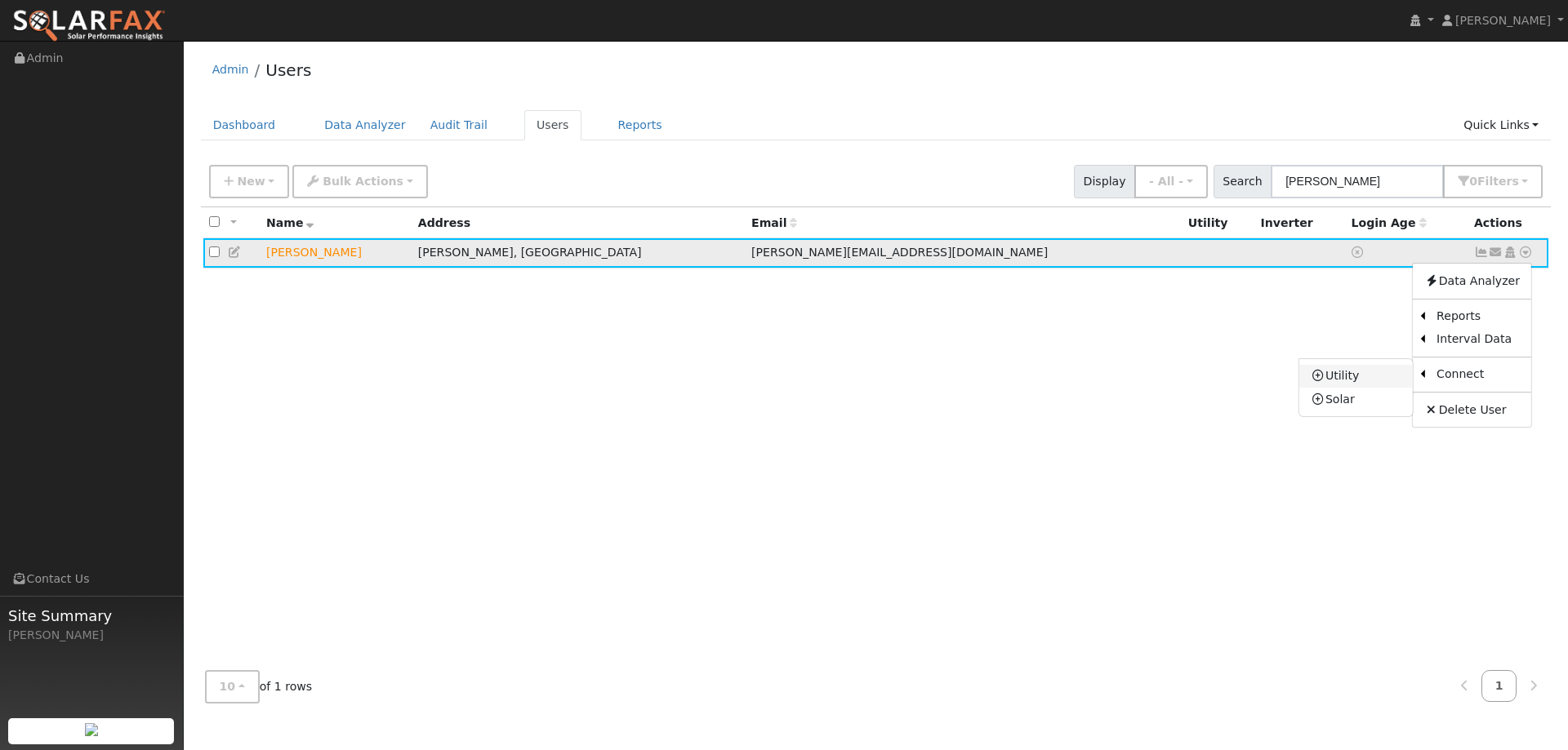
click at [1381, 386] on link "Utility" at bounding box center [1356, 376] width 113 height 23
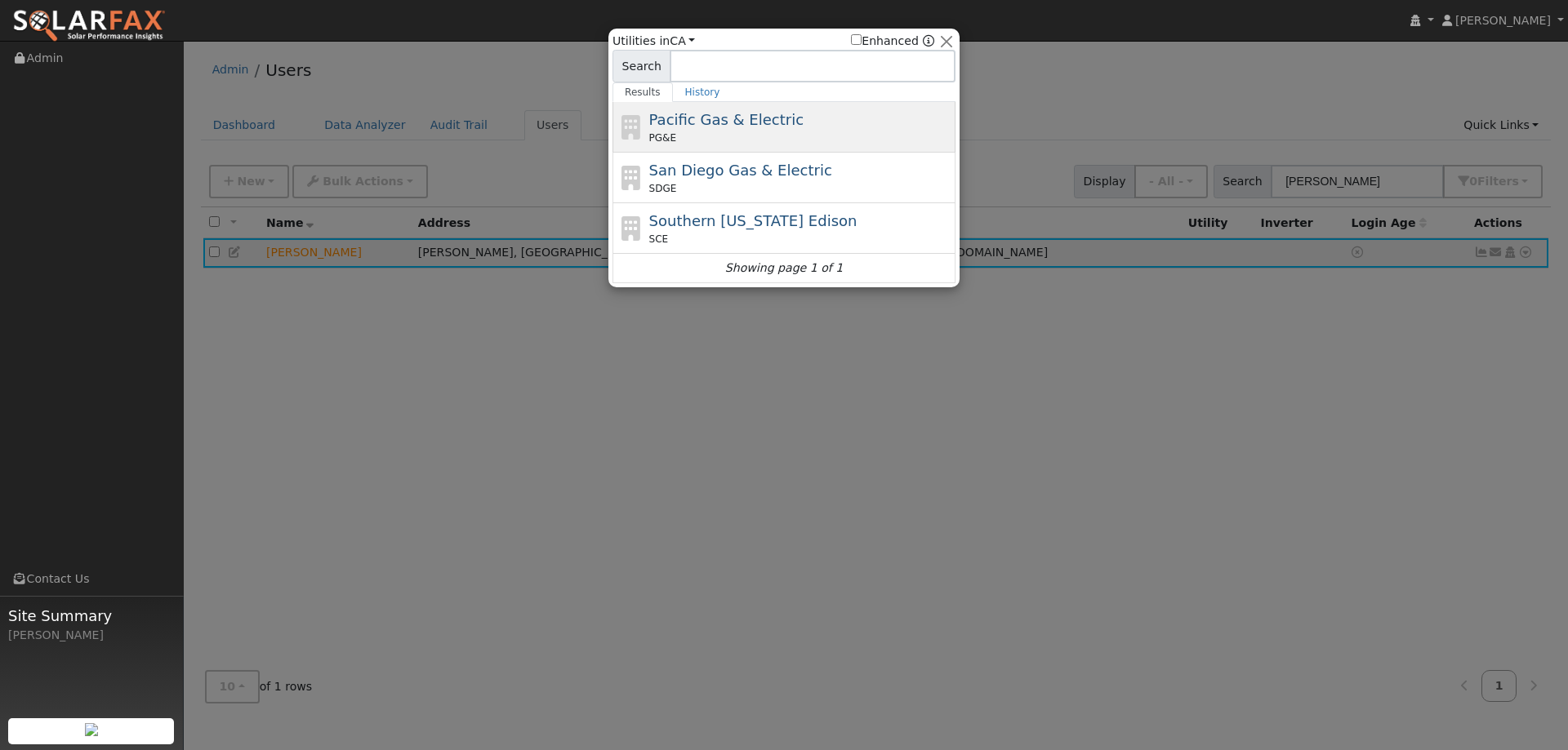
click at [767, 152] on div "Pacific Gas & Electric PG&E" at bounding box center [784, 178] width 343 height 51
